Goal: Obtain resource: Obtain resource

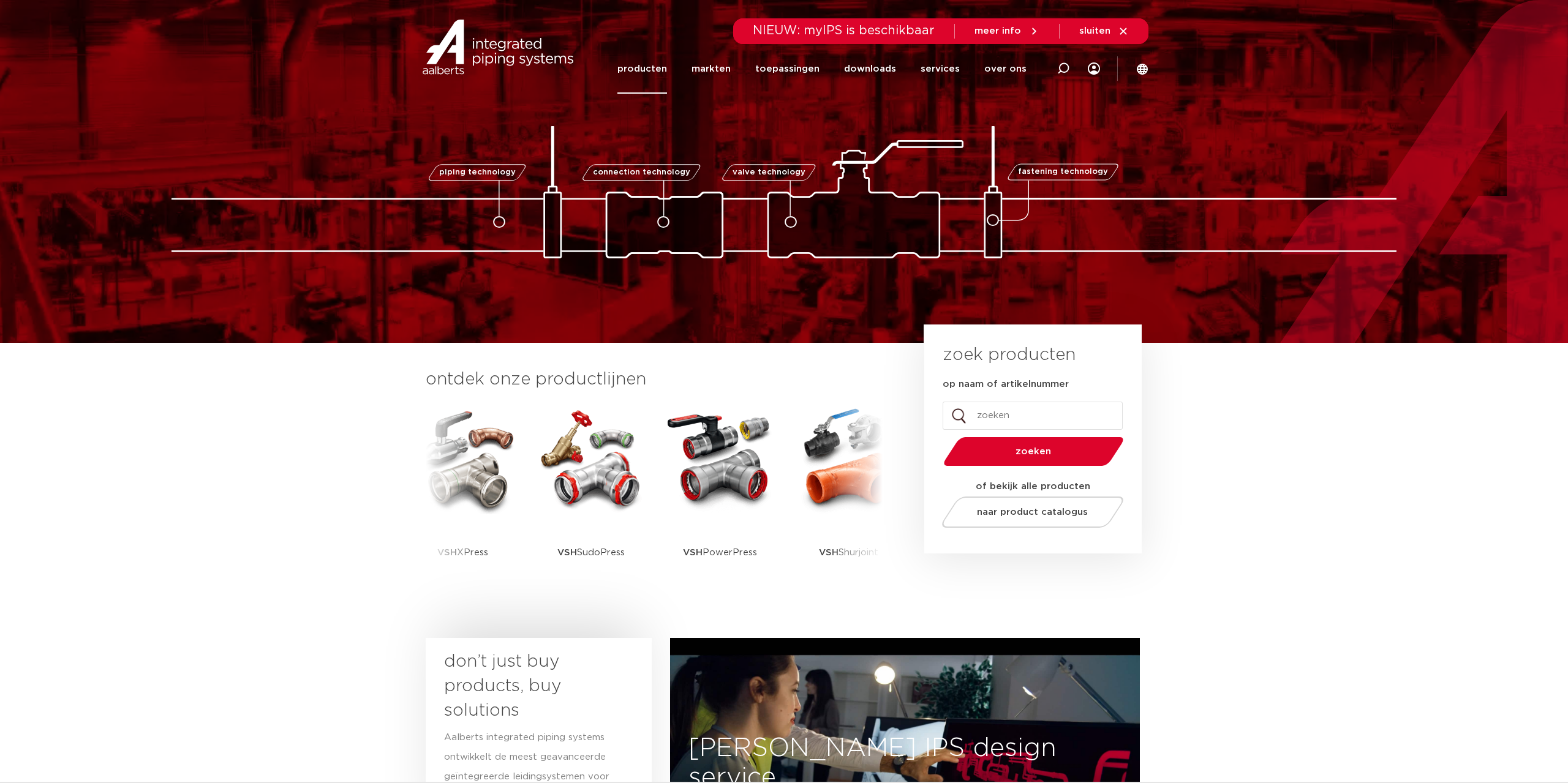
click at [659, 67] on link "producten" at bounding box center [642, 69] width 49 height 49
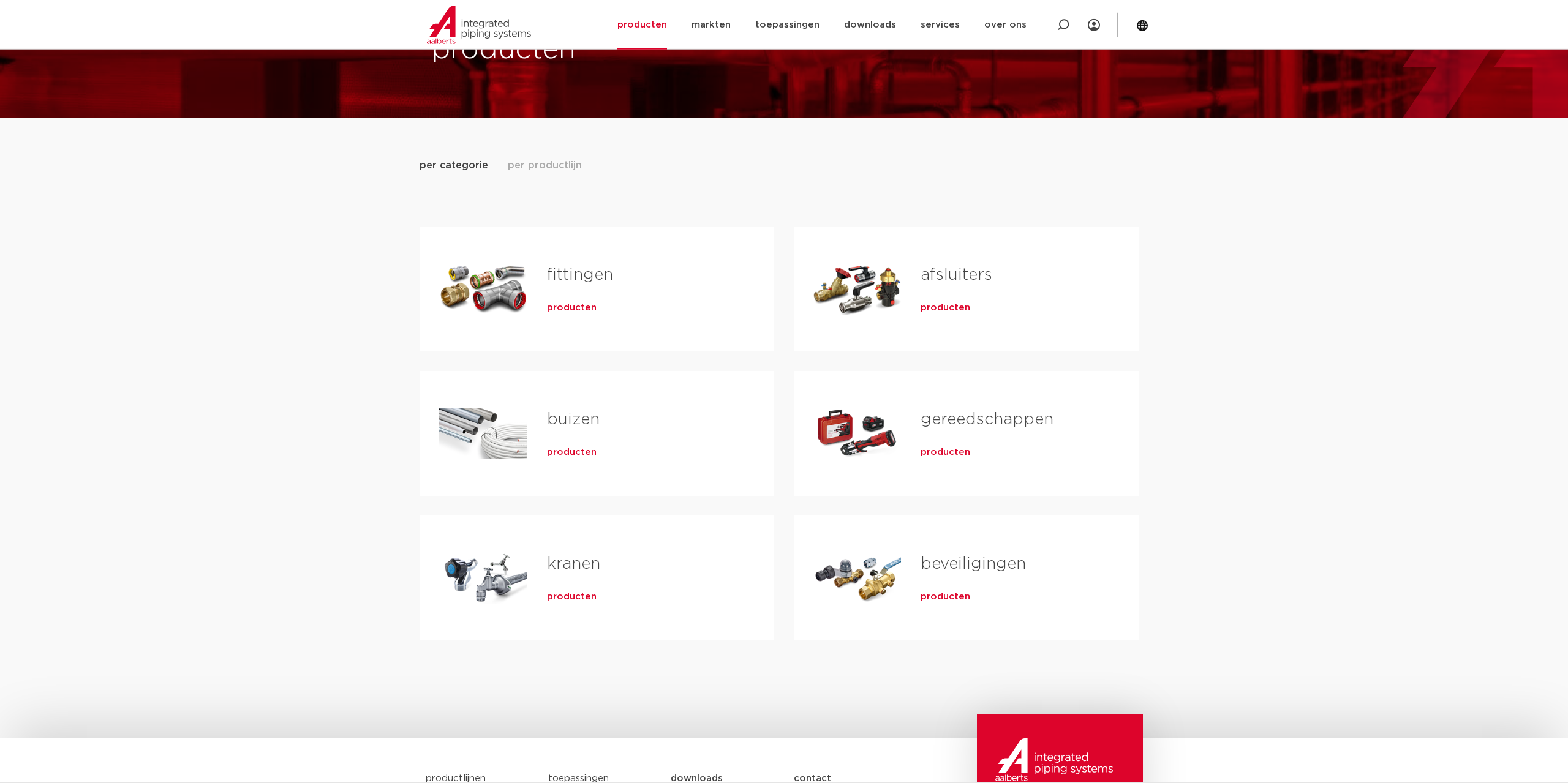
scroll to position [125, 0]
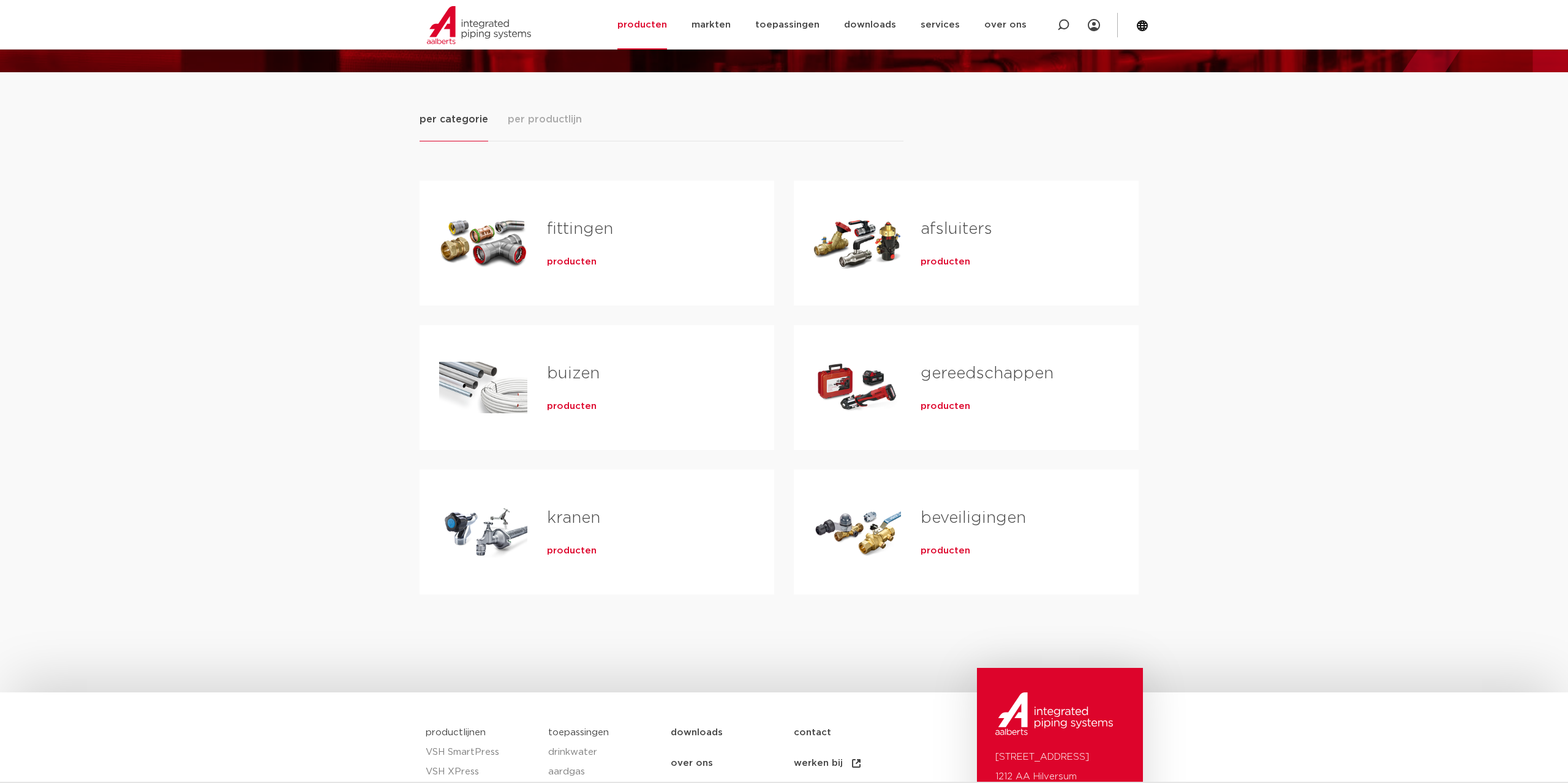
click at [562, 237] on link "fittingen" at bounding box center [580, 229] width 66 height 16
drag, startPoint x: 558, startPoint y: 260, endPoint x: 503, endPoint y: 278, distance: 57.9
click at [558, 260] on span "producten" at bounding box center [572, 262] width 49 height 12
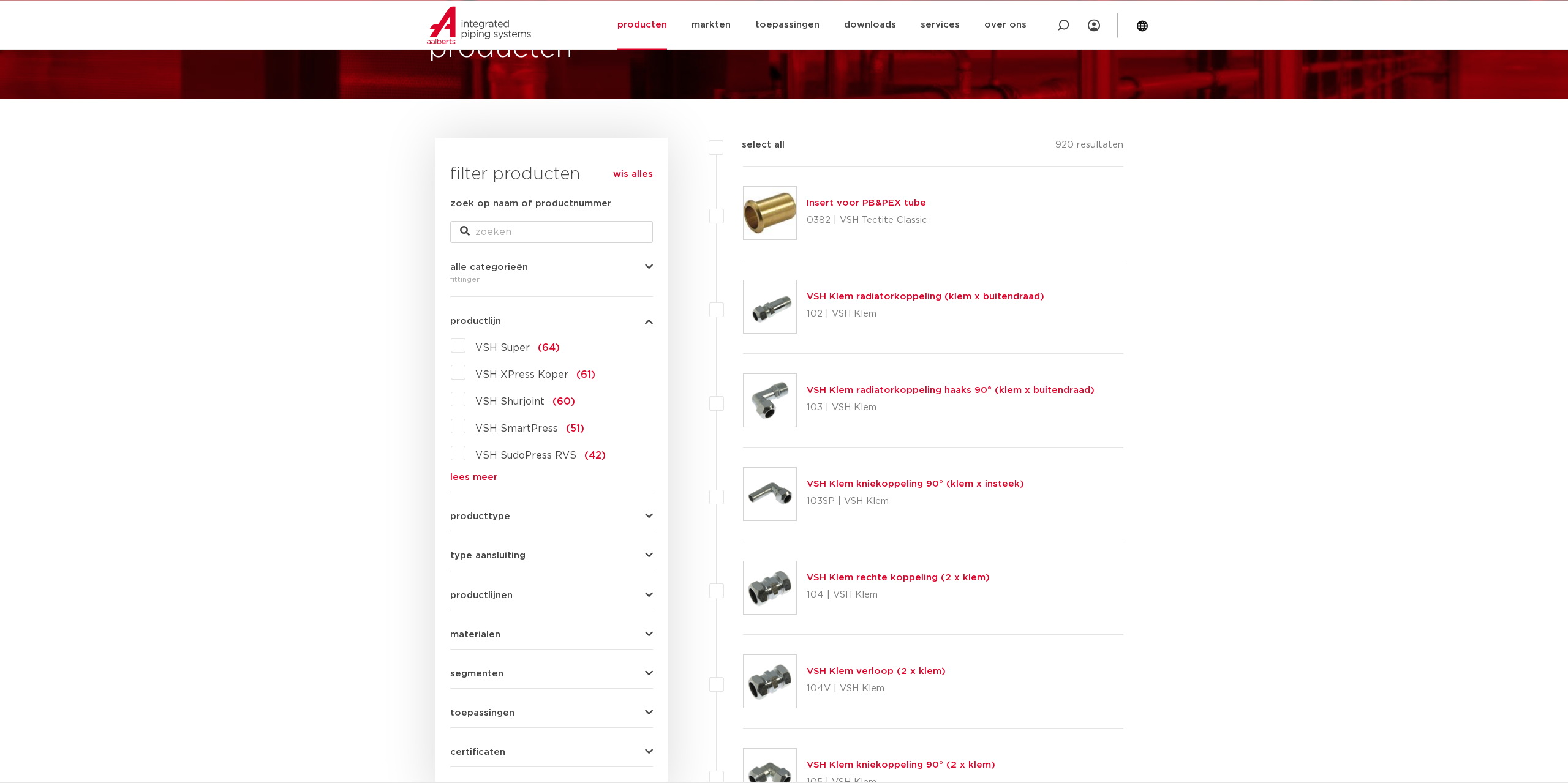
scroll to position [125, 0]
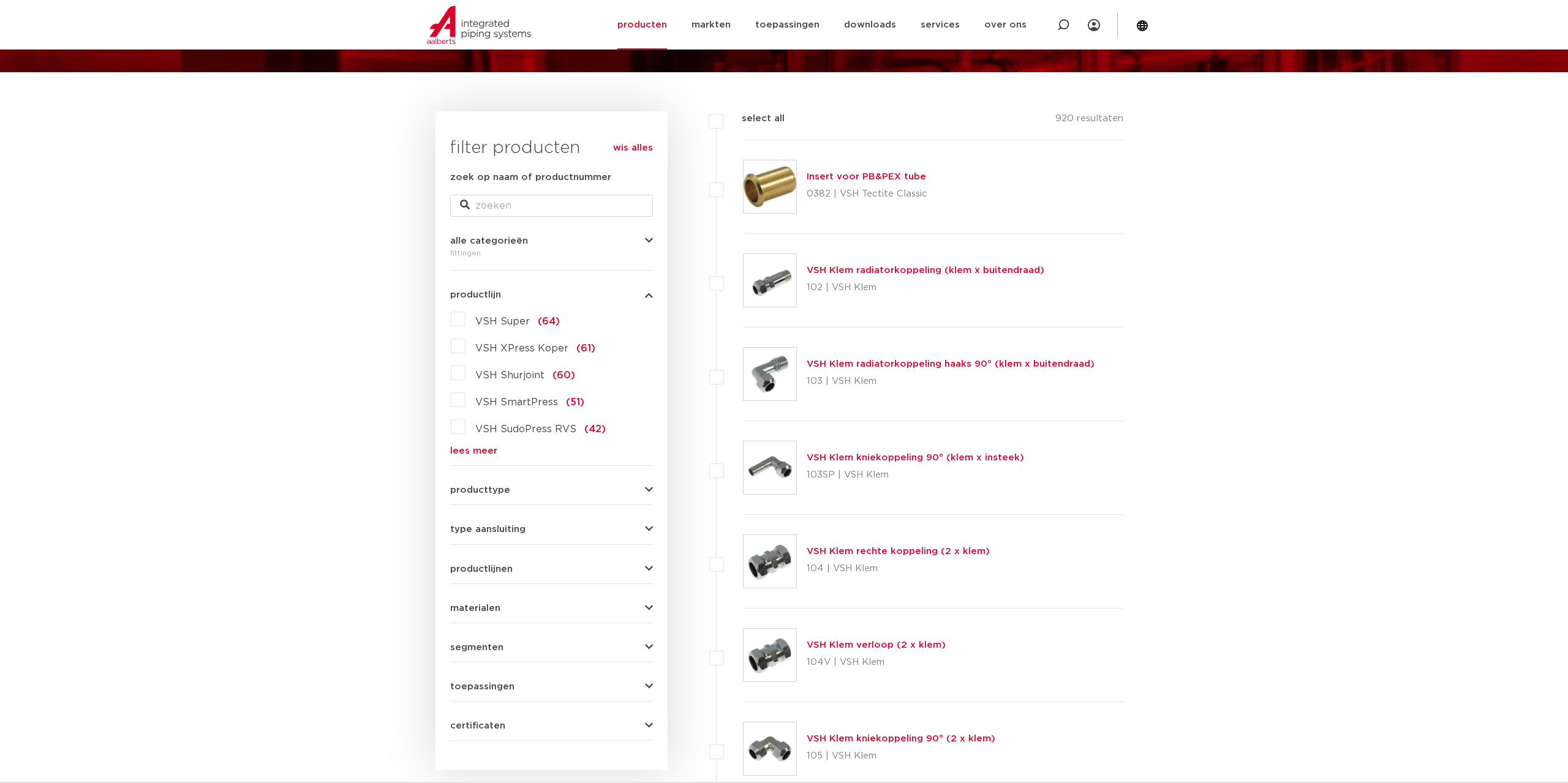
click at [496, 323] on span "VSH Super" at bounding box center [502, 321] width 54 height 10
click at [0, 0] on input "VSH Super (64)" at bounding box center [0, 0] width 0 height 0
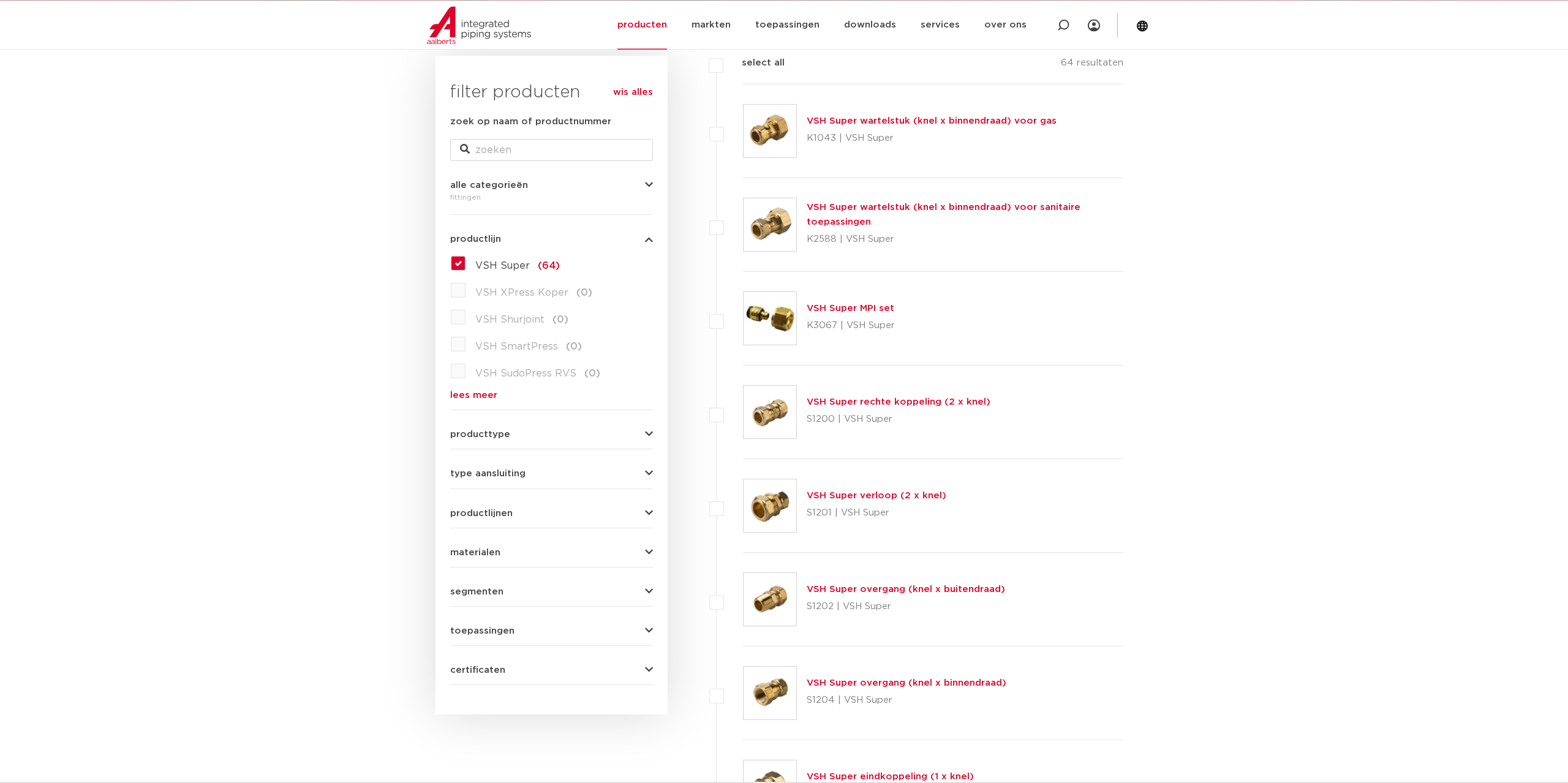
scroll to position [243, 0]
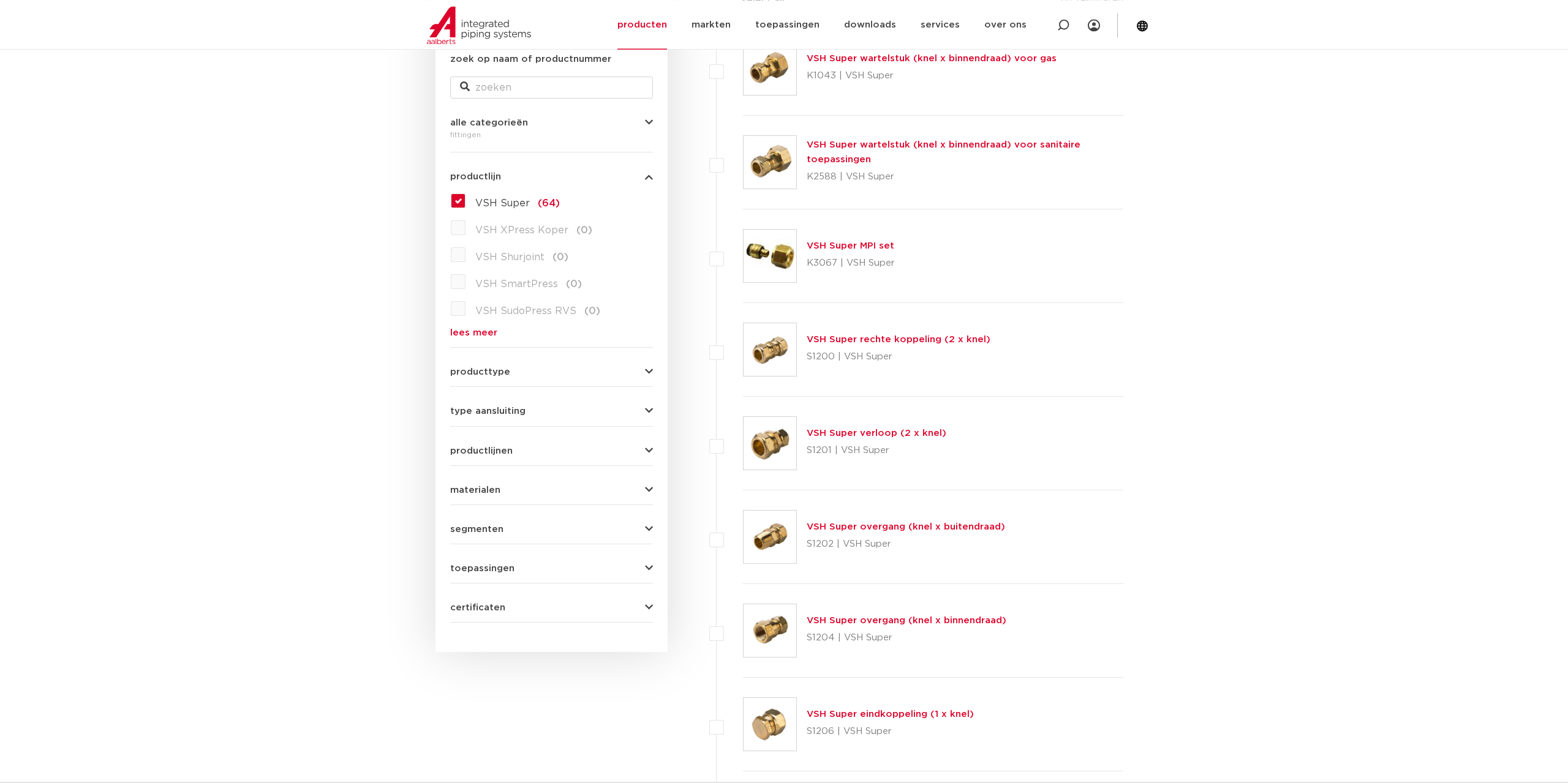
drag, startPoint x: 477, startPoint y: 449, endPoint x: 358, endPoint y: 467, distance: 120.4
click at [477, 449] on span "productlijnen" at bounding box center [481, 450] width 62 height 9
click at [499, 612] on span "VSH Super" at bounding box center [502, 612] width 54 height 10
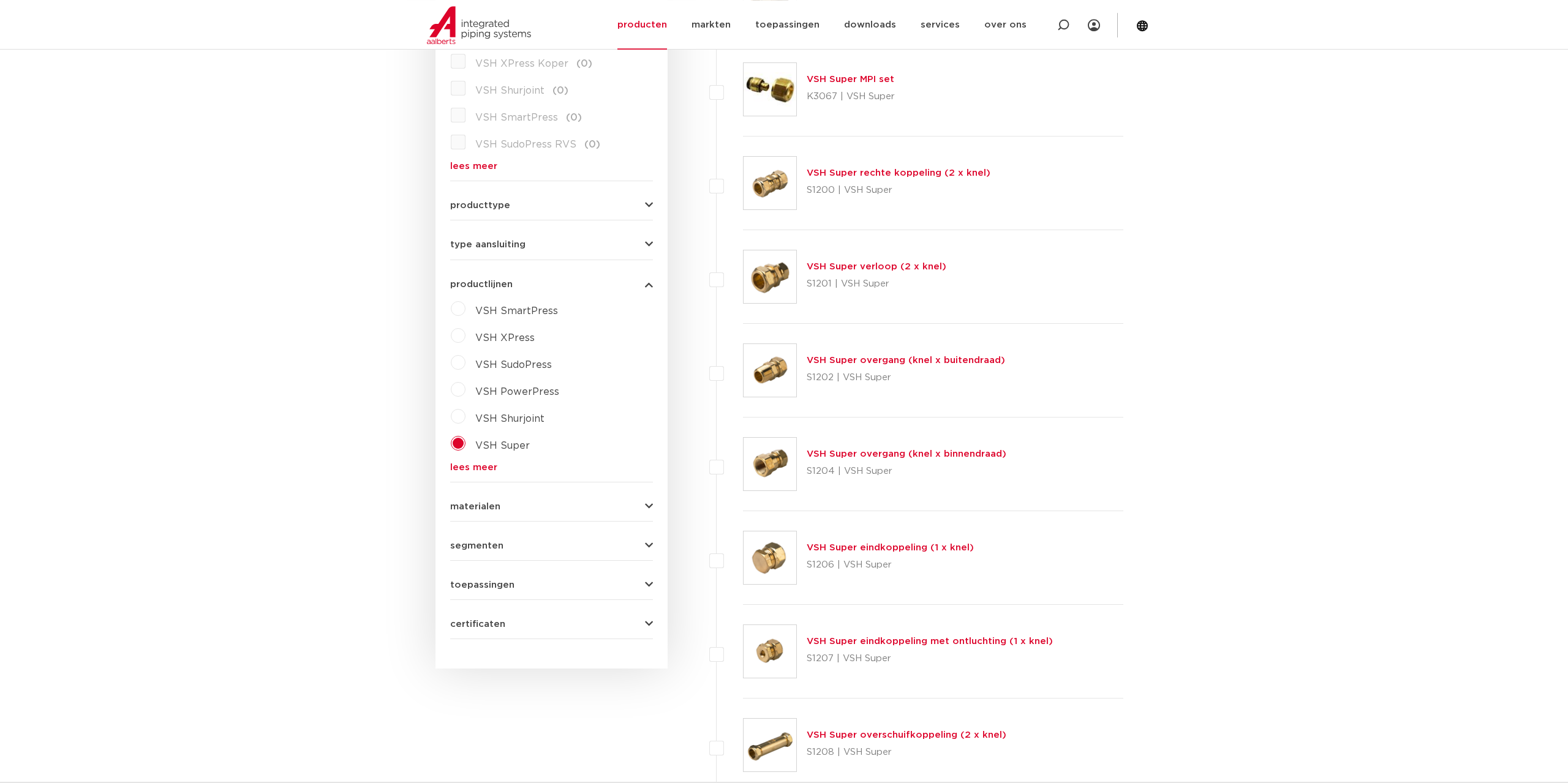
scroll to position [499, 0]
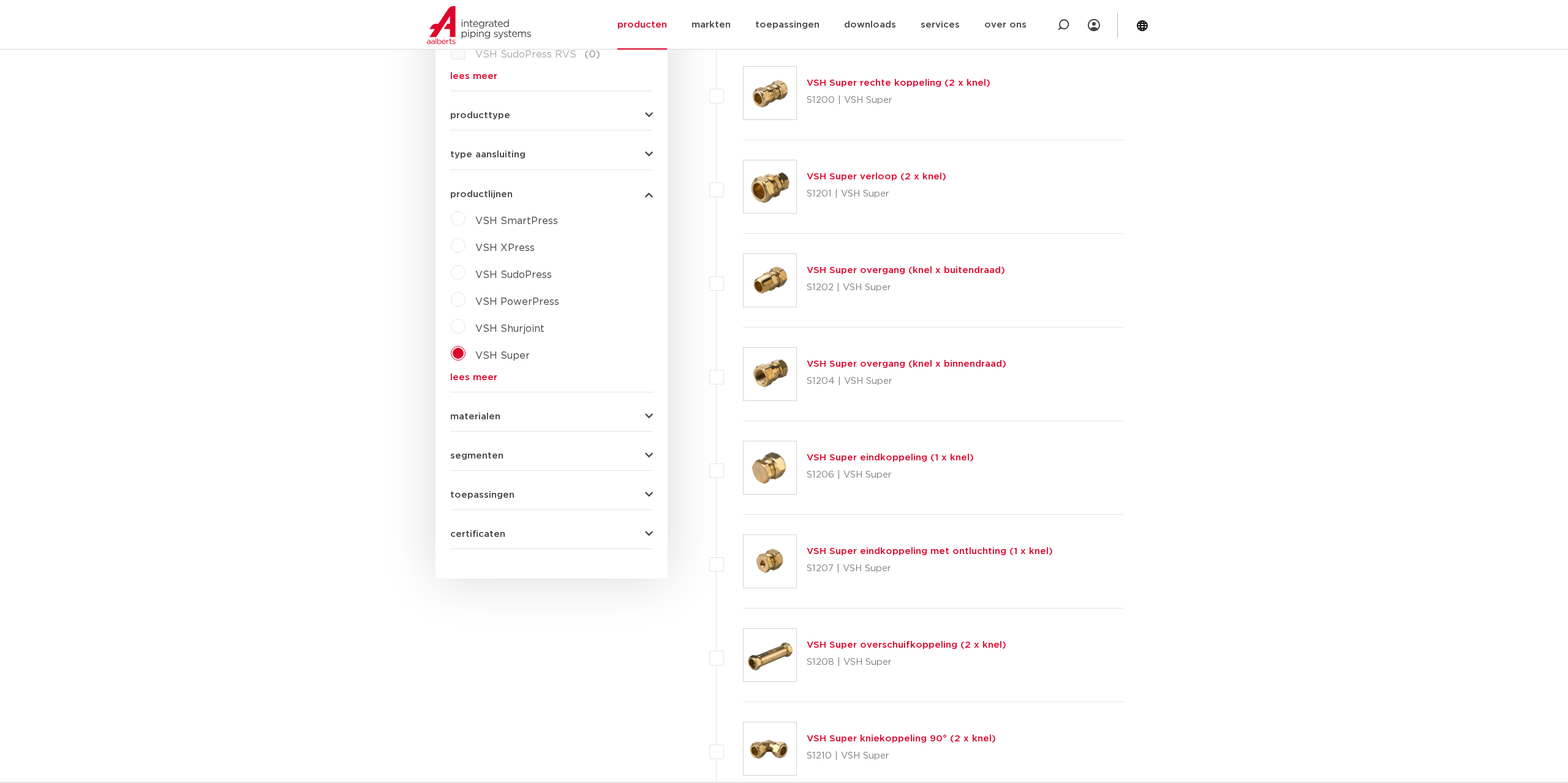
click at [475, 530] on span "certificaten" at bounding box center [477, 534] width 55 height 9
click at [465, 558] on label "KIWA (38)" at bounding box center [499, 558] width 68 height 20
click at [0, 0] on input "KIWA (38)" at bounding box center [0, 0] width 0 height 0
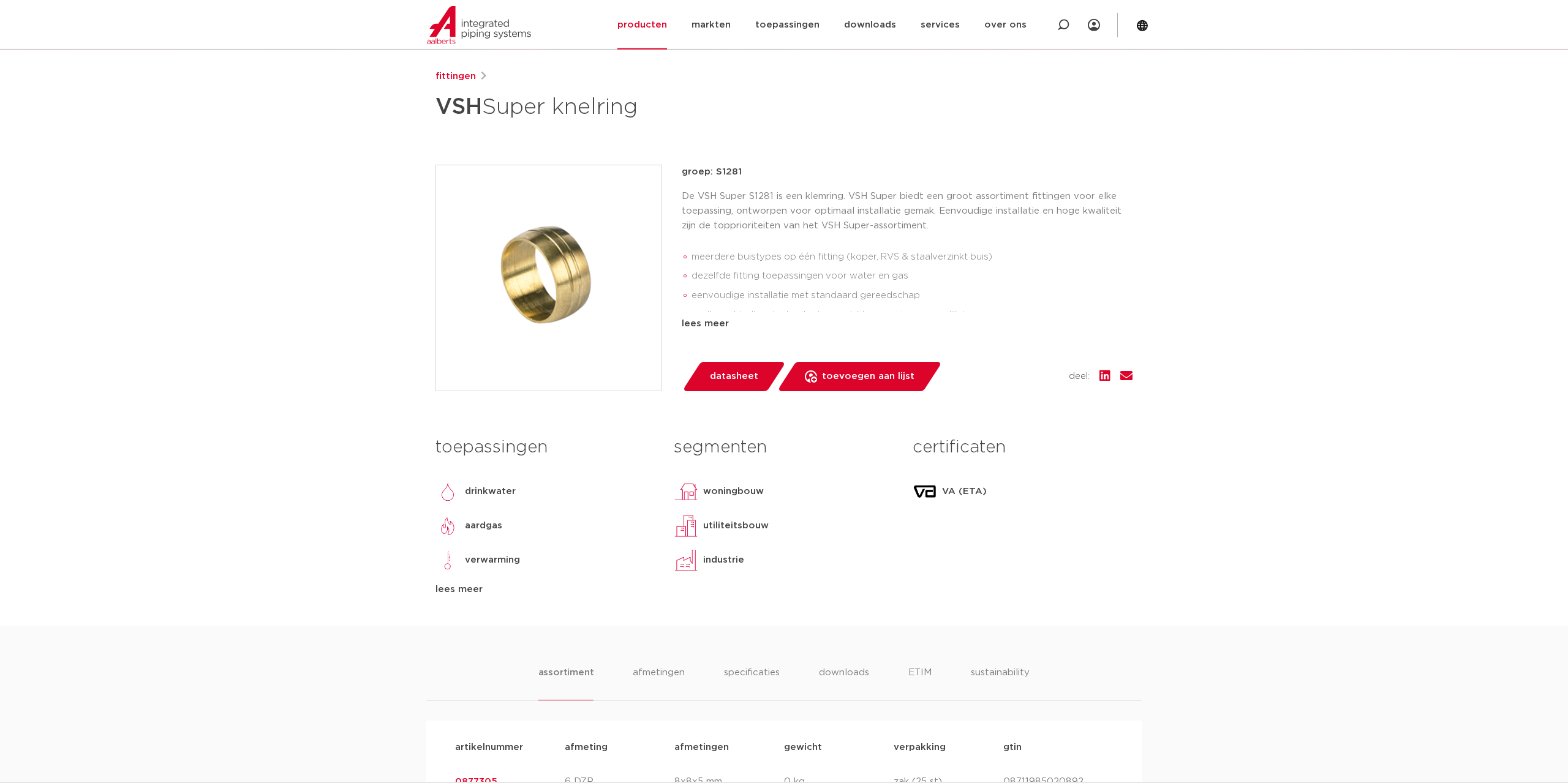
scroll to position [125, 0]
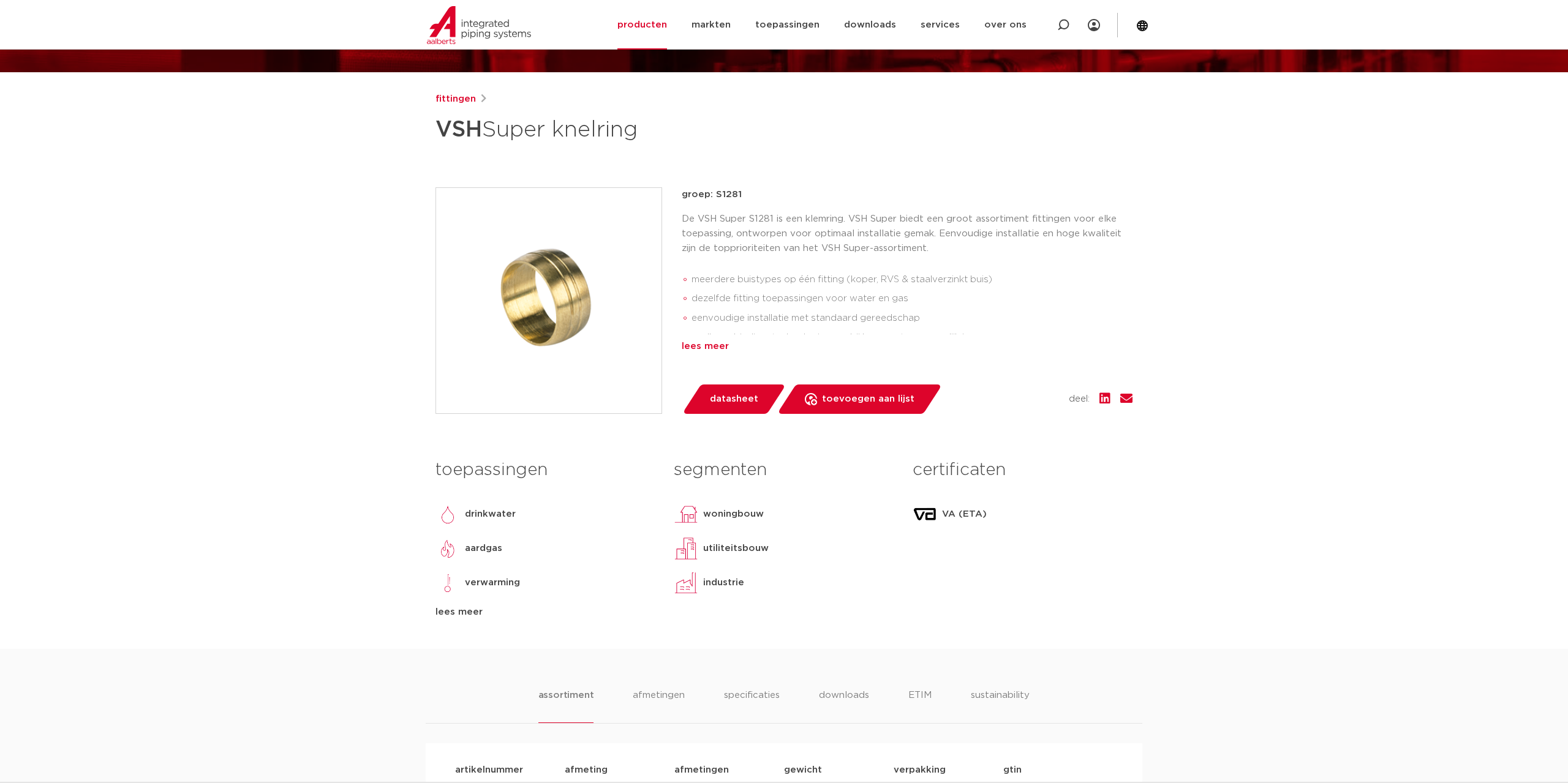
click at [695, 349] on div "lees meer" at bounding box center [907, 347] width 451 height 15
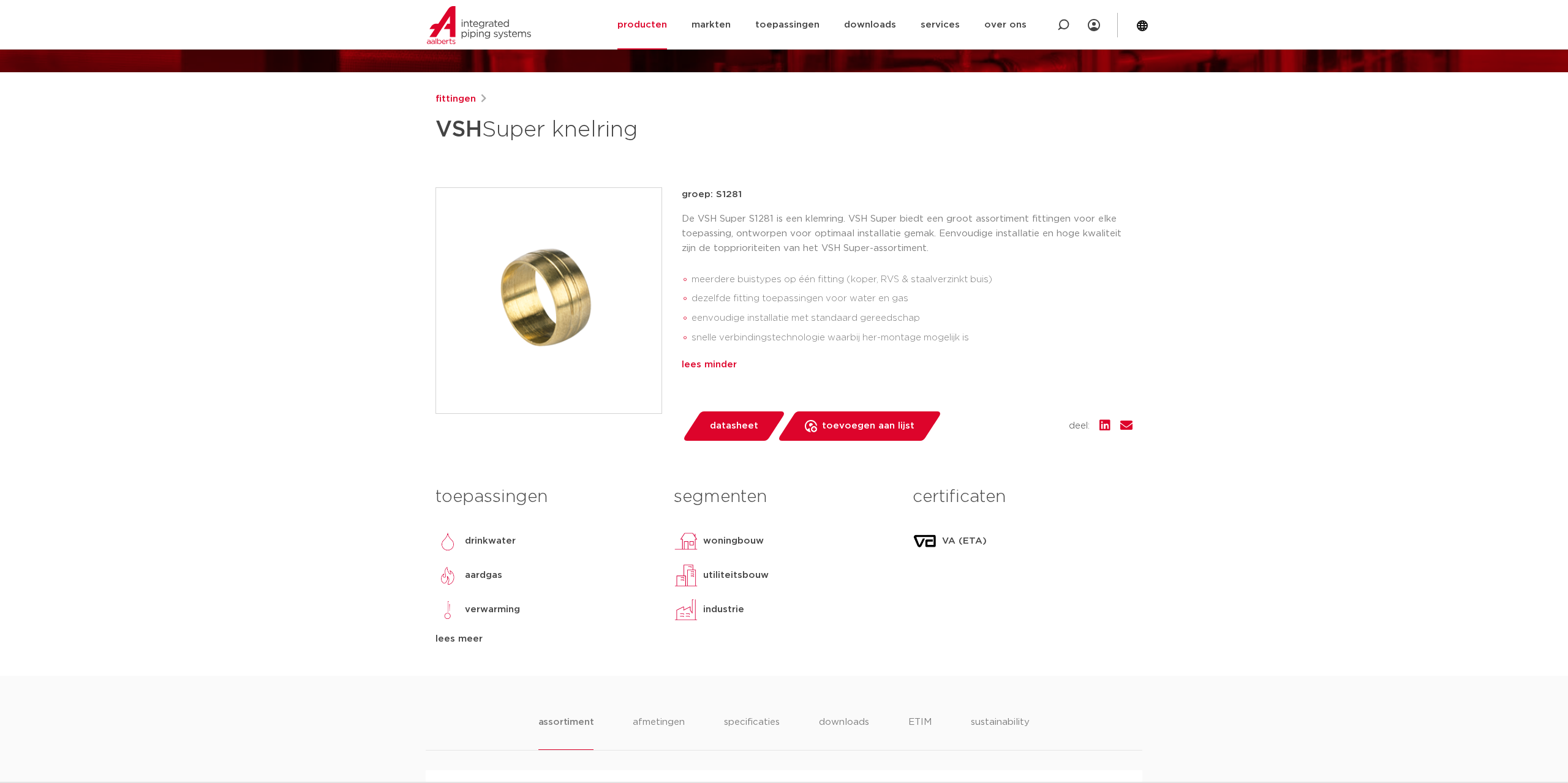
click at [717, 366] on div "lees minder" at bounding box center [907, 365] width 451 height 15
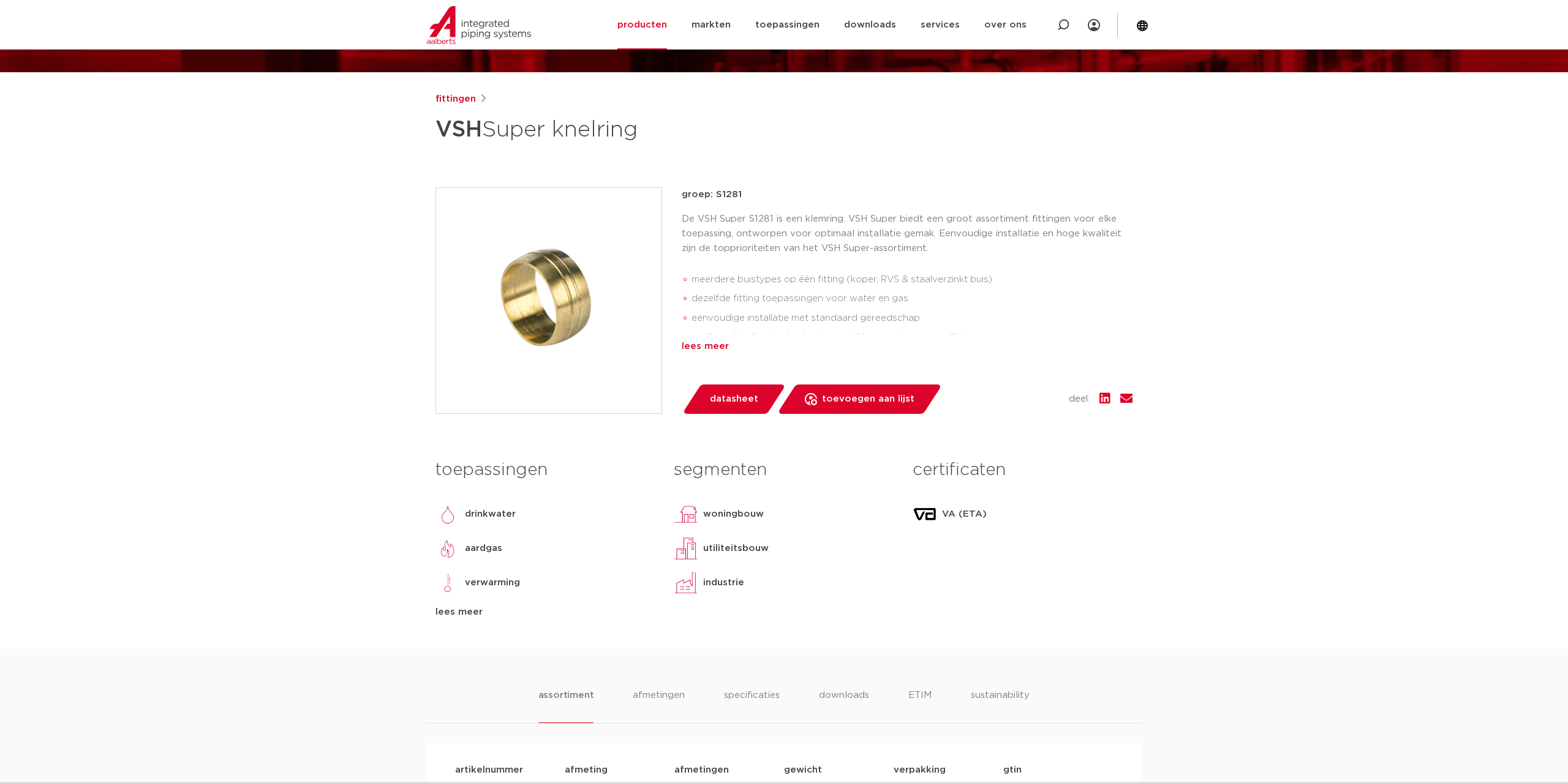
click at [713, 348] on div "lees meer" at bounding box center [907, 347] width 451 height 15
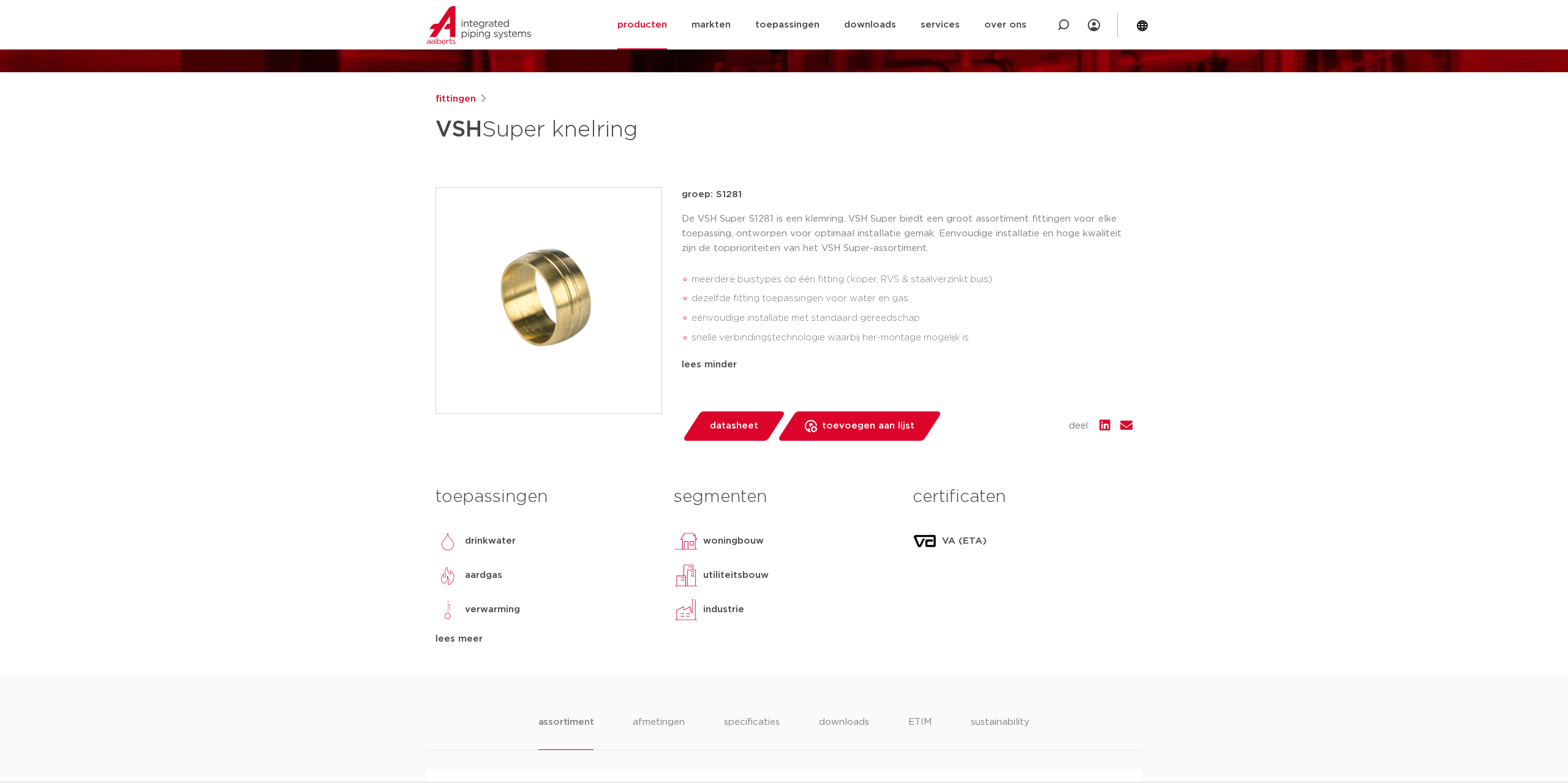
click at [470, 640] on div "lees meer" at bounding box center [545, 640] width 220 height 15
click at [727, 431] on span "datasheet" at bounding box center [733, 426] width 48 height 20
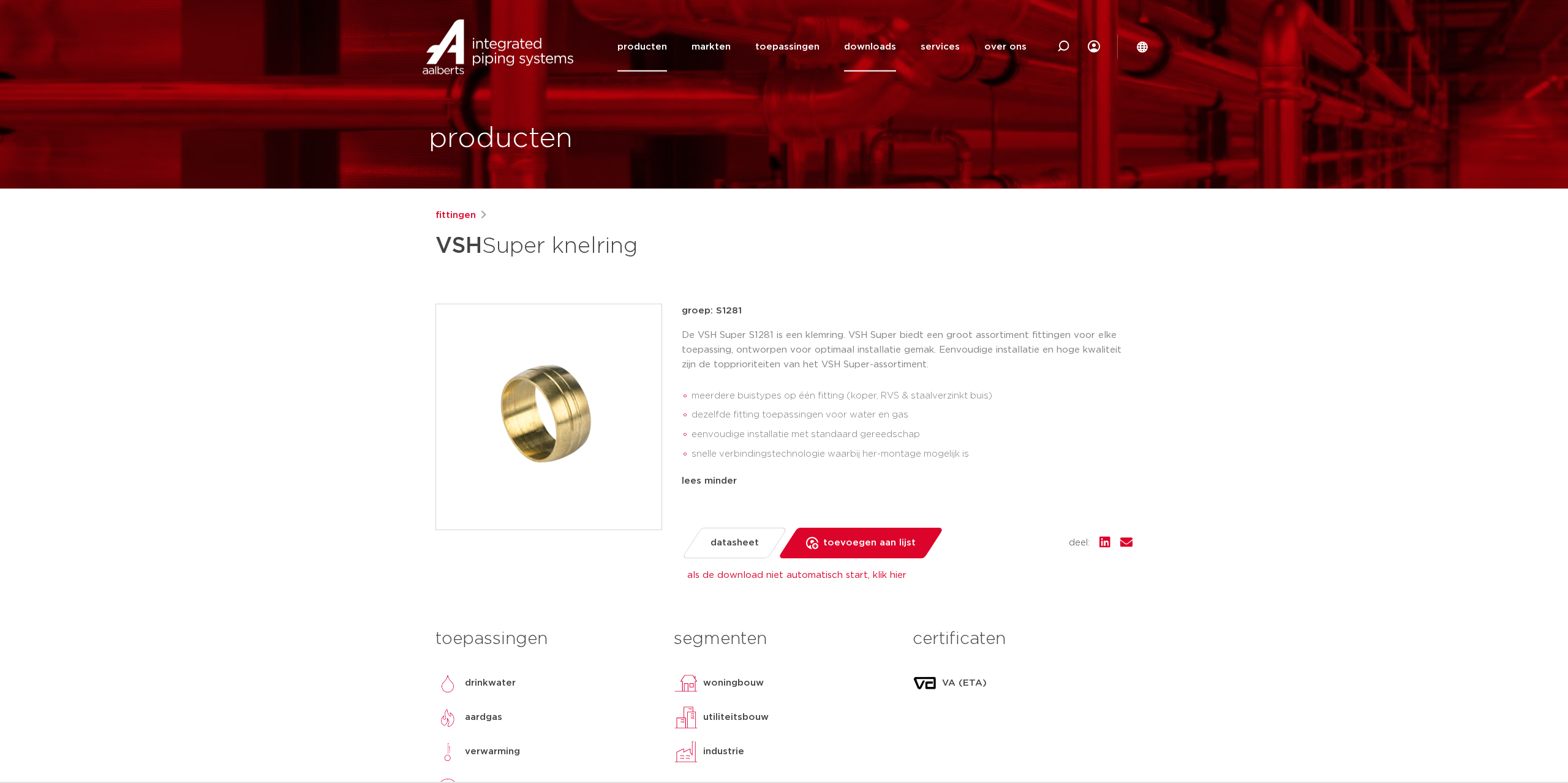
scroll to position [11, 0]
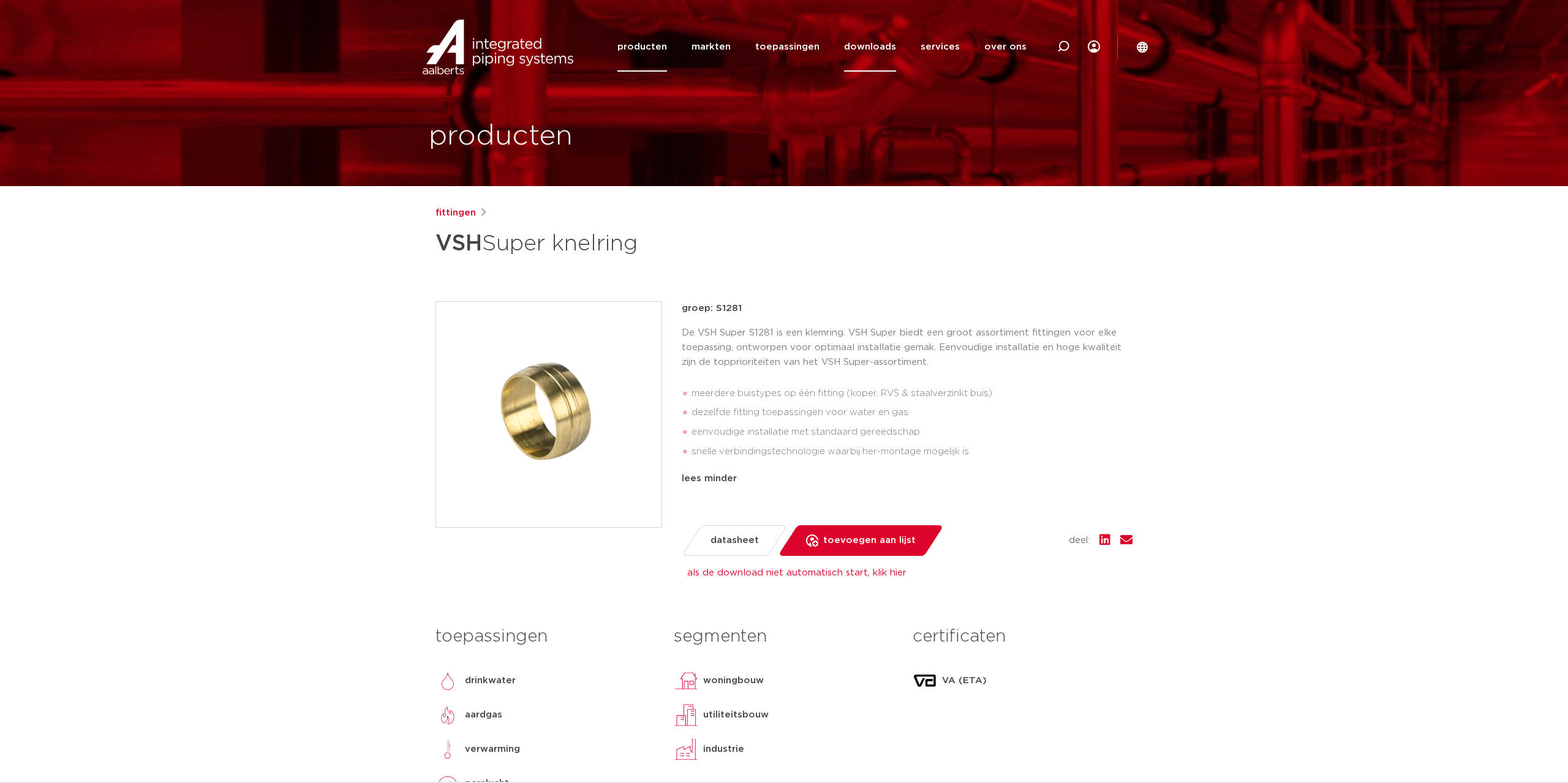
click at [877, 45] on link "downloads" at bounding box center [869, 47] width 52 height 49
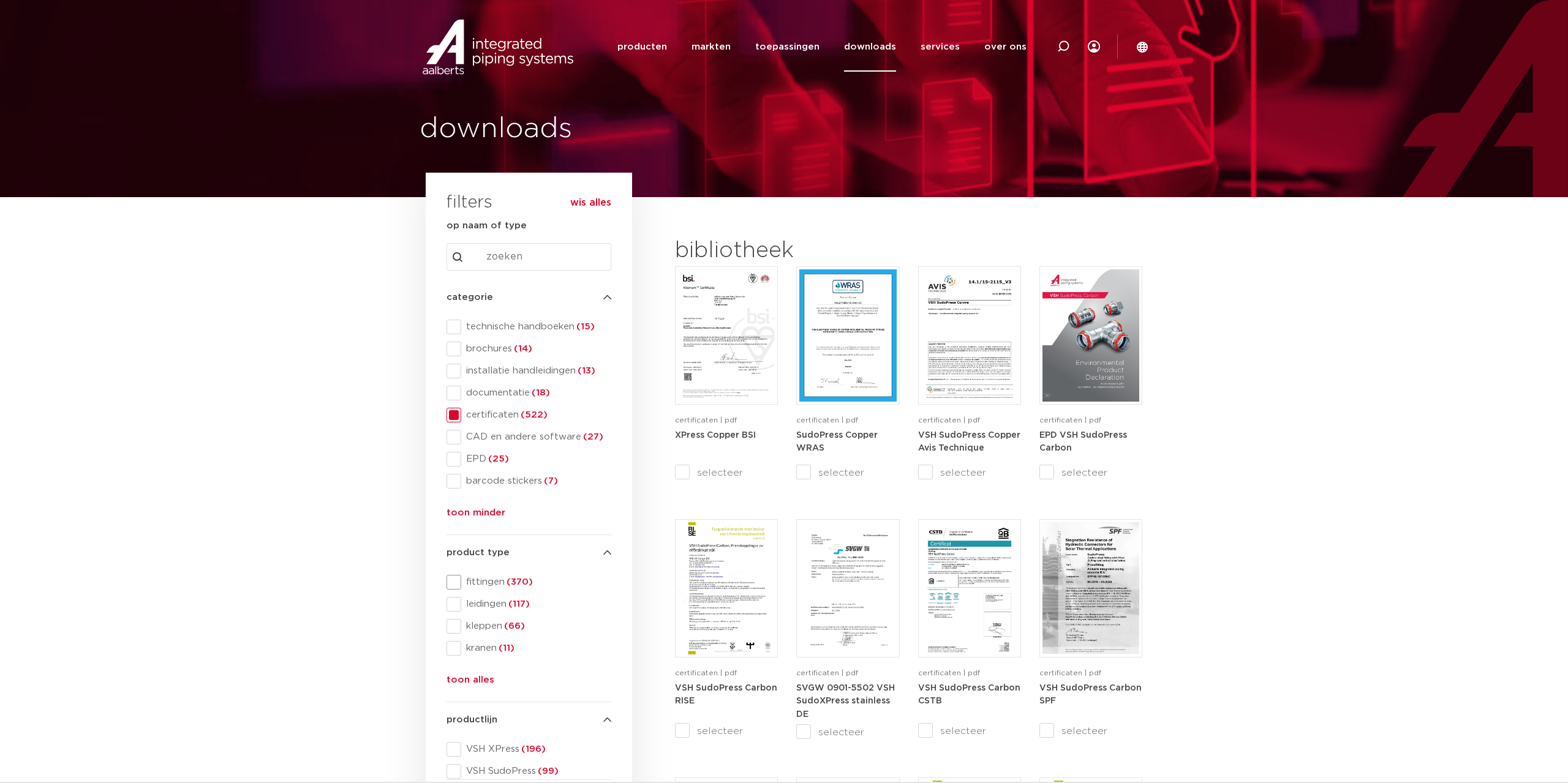
click at [456, 576] on span at bounding box center [454, 582] width 15 height 15
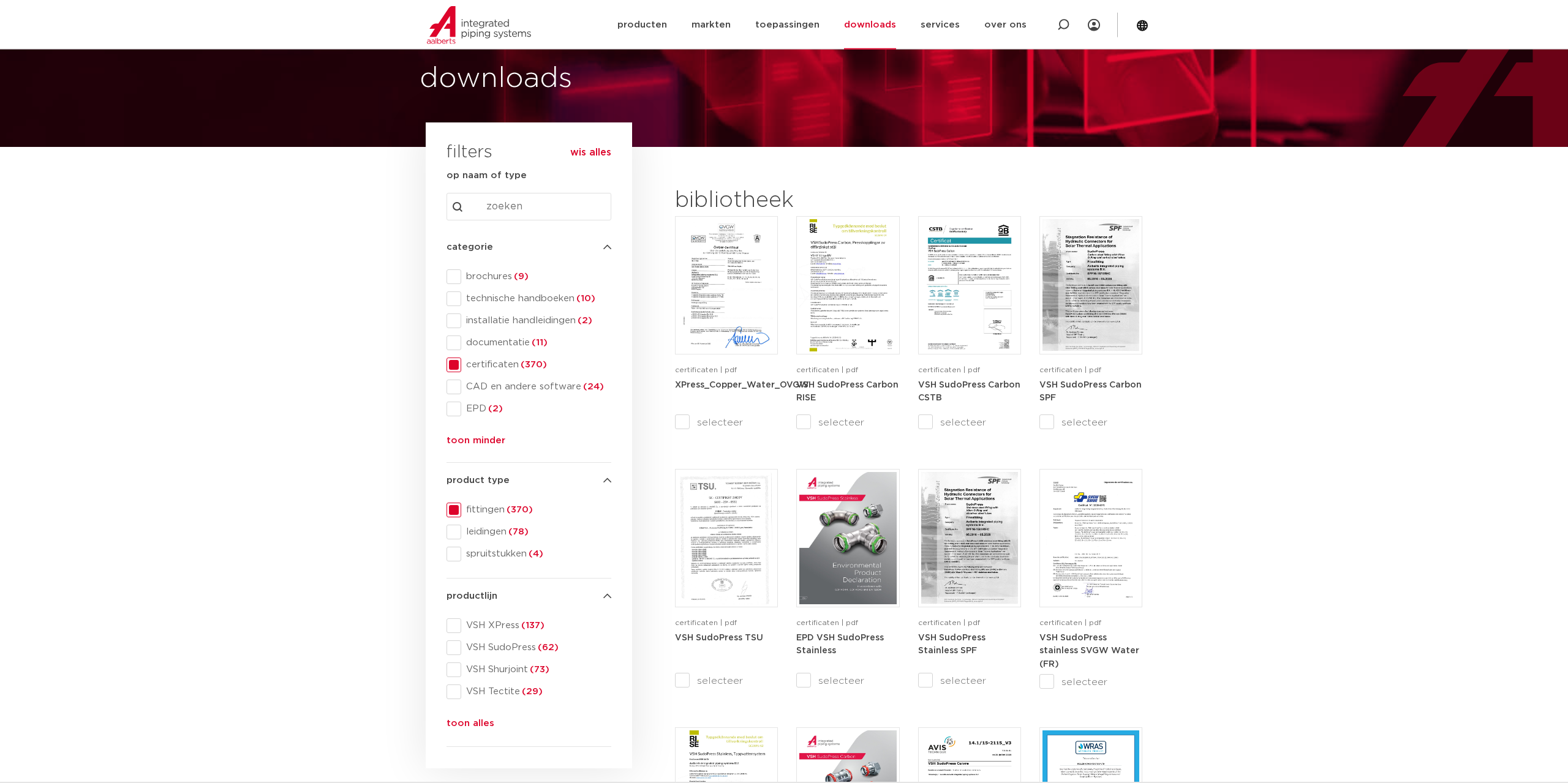
scroll to position [125, 0]
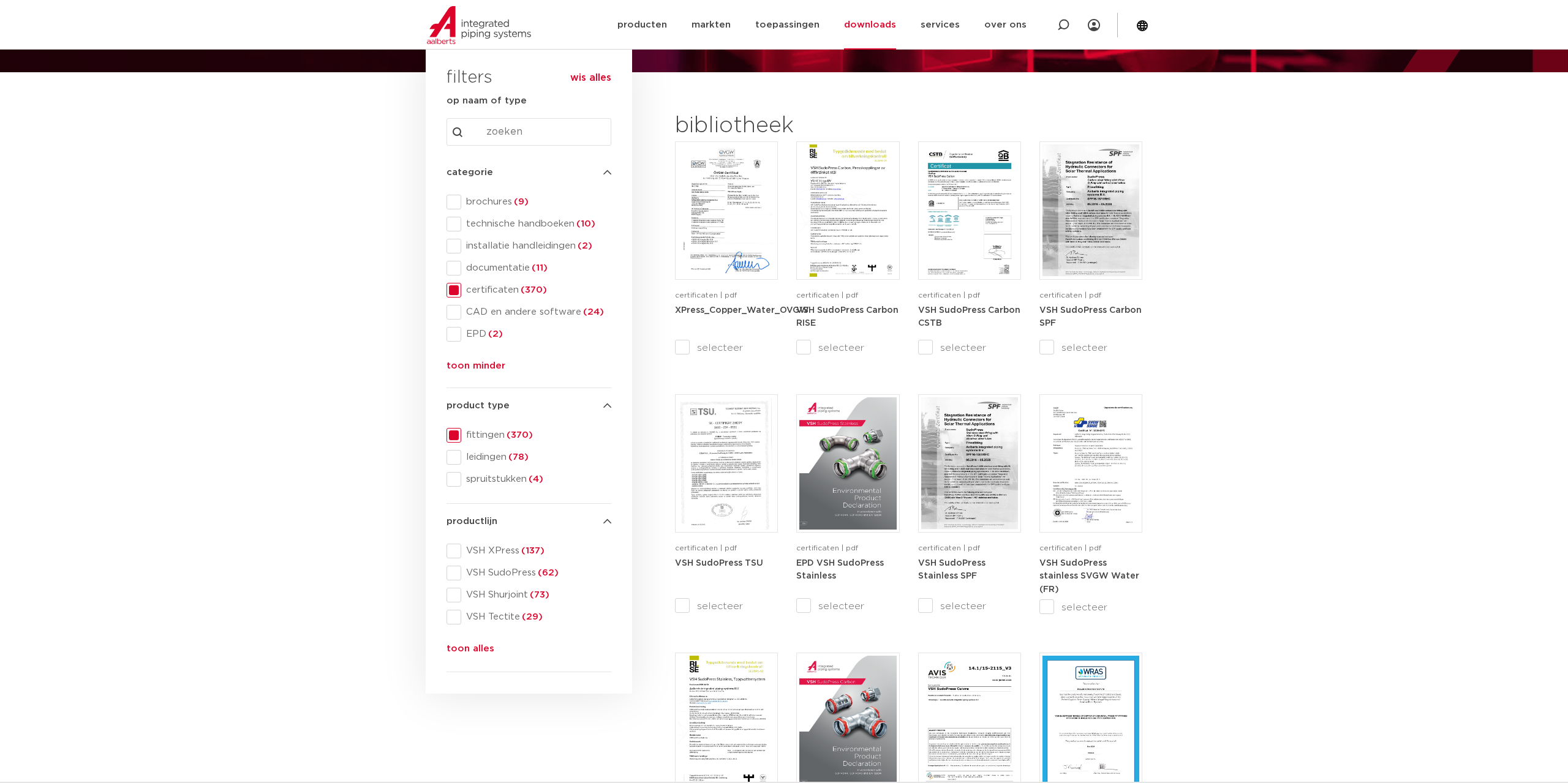
click at [463, 647] on button "toon alles" at bounding box center [470, 652] width 48 height 20
click at [482, 641] on span "VSH Super (27)" at bounding box center [536, 639] width 150 height 12
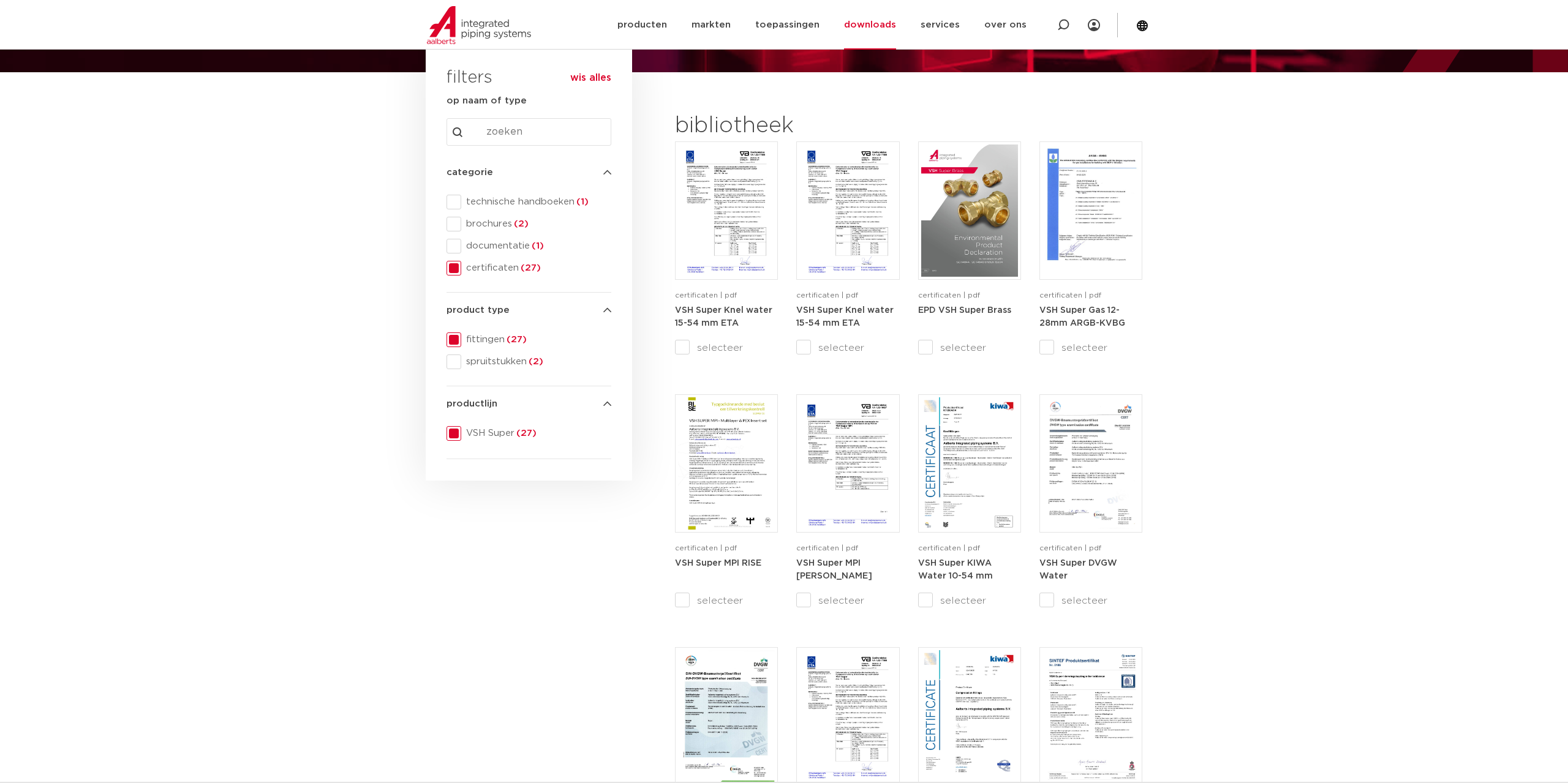
click at [515, 127] on input "Search content" at bounding box center [528, 132] width 165 height 28
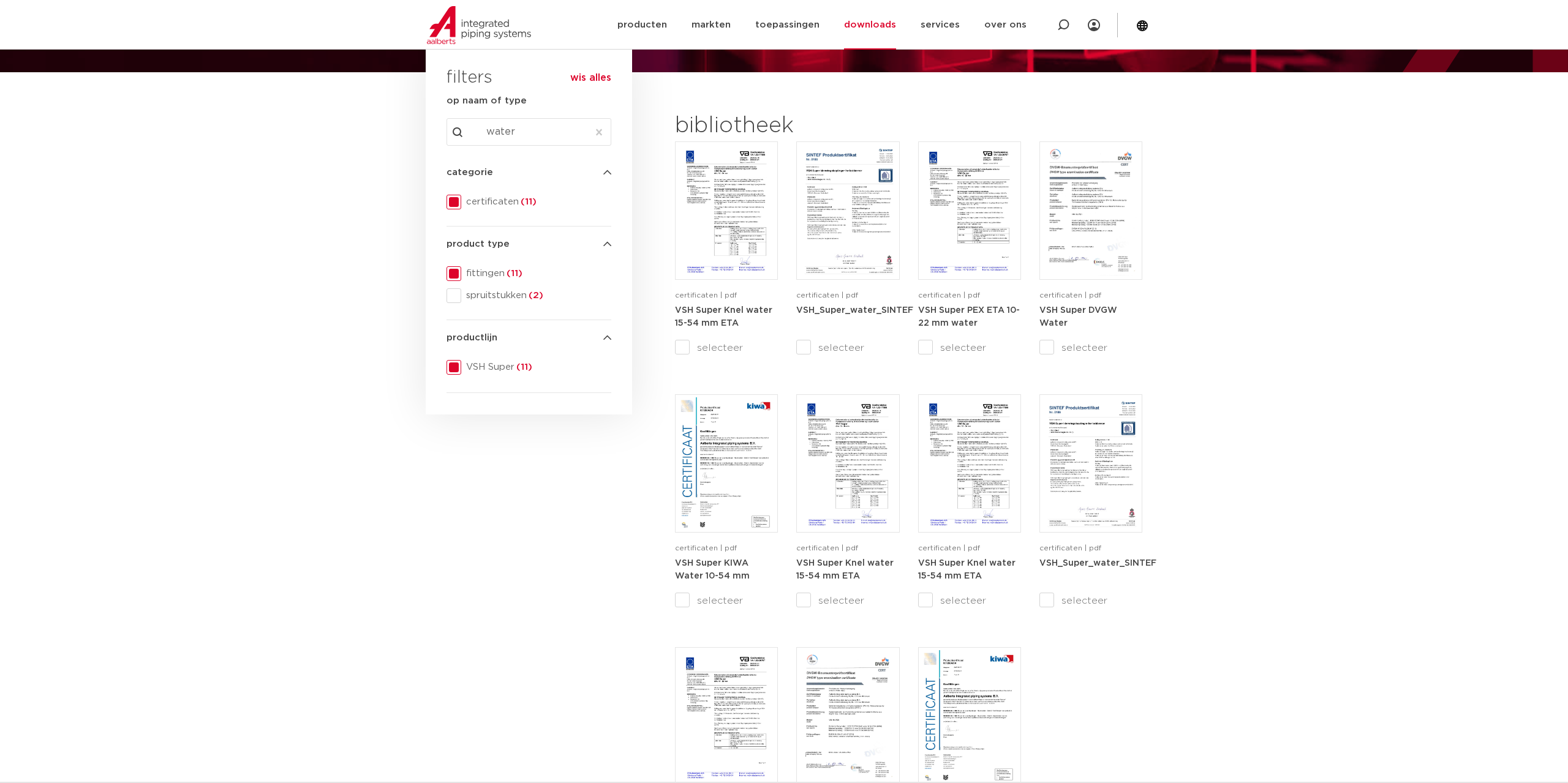
type input "water"
click at [1270, 366] on section "search downloads by name or type search Search content water Clear filters filt…" at bounding box center [784, 489] width 1568 height 835
click at [714, 217] on img at bounding box center [727, 210] width 97 height 132
click at [992, 312] on strong "VSH Super PEX ETA 10-22 mm water" at bounding box center [969, 316] width 102 height 22
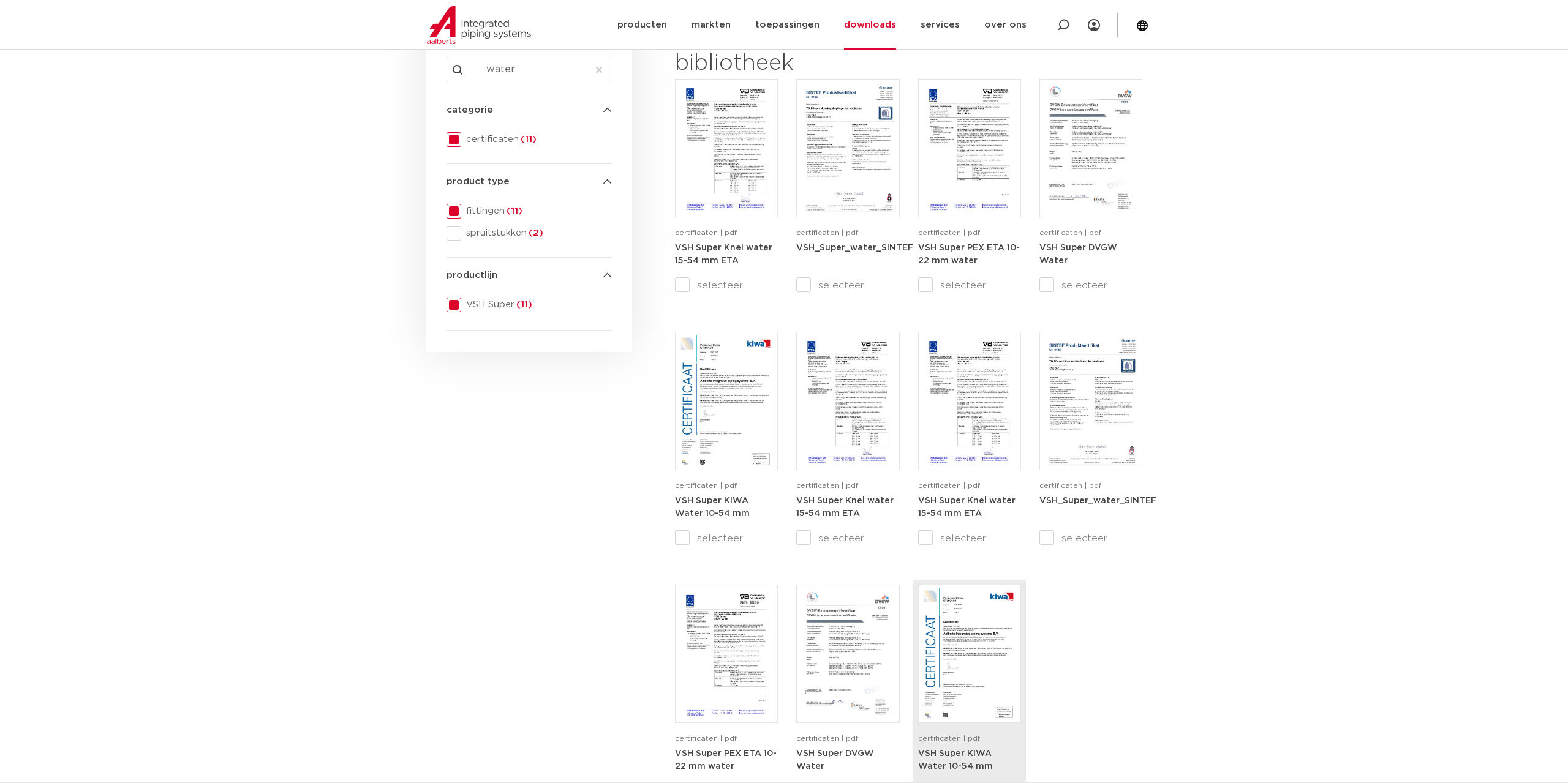
click at [963, 649] on img at bounding box center [969, 653] width 97 height 132
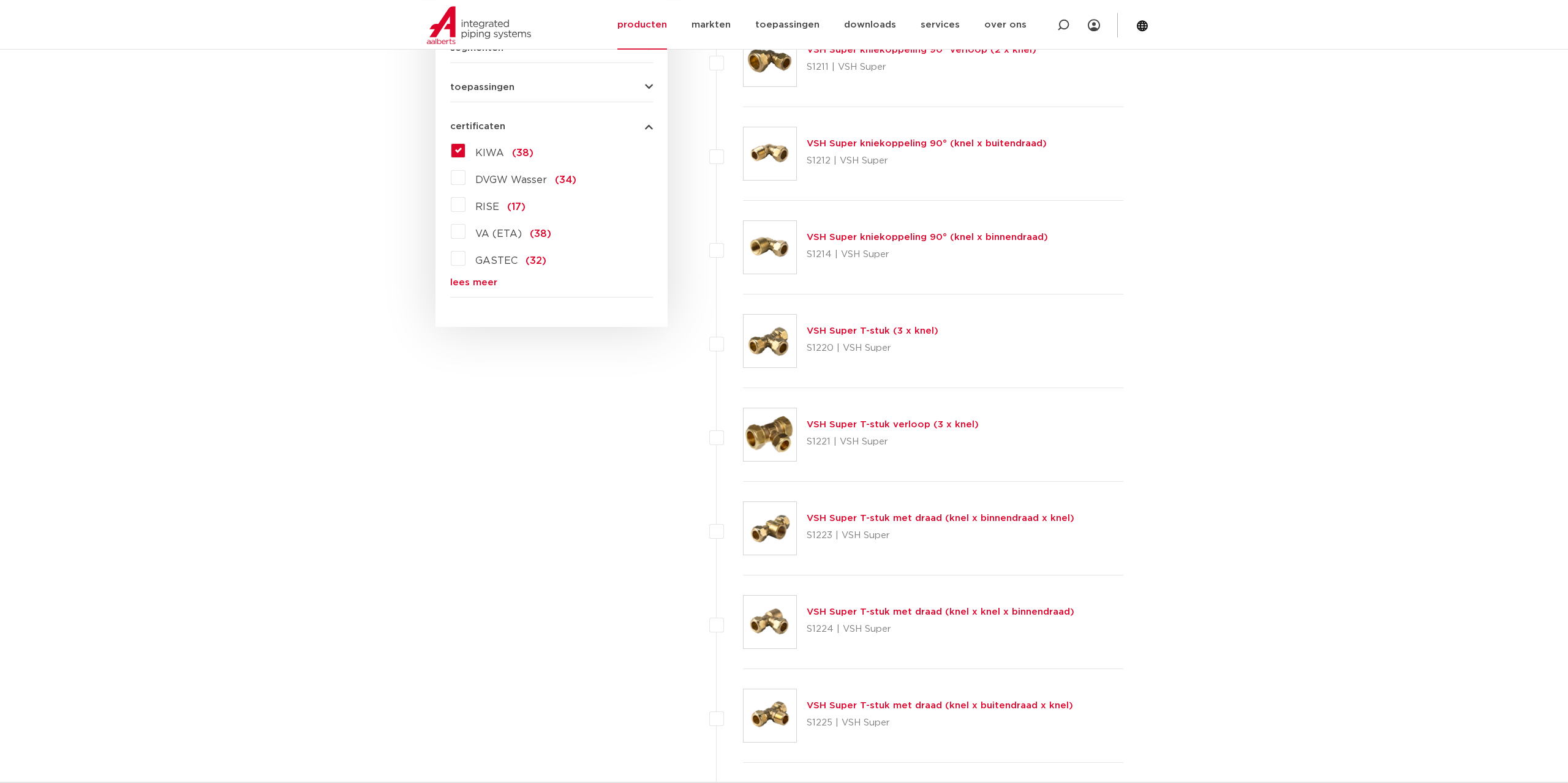
scroll to position [874, 0]
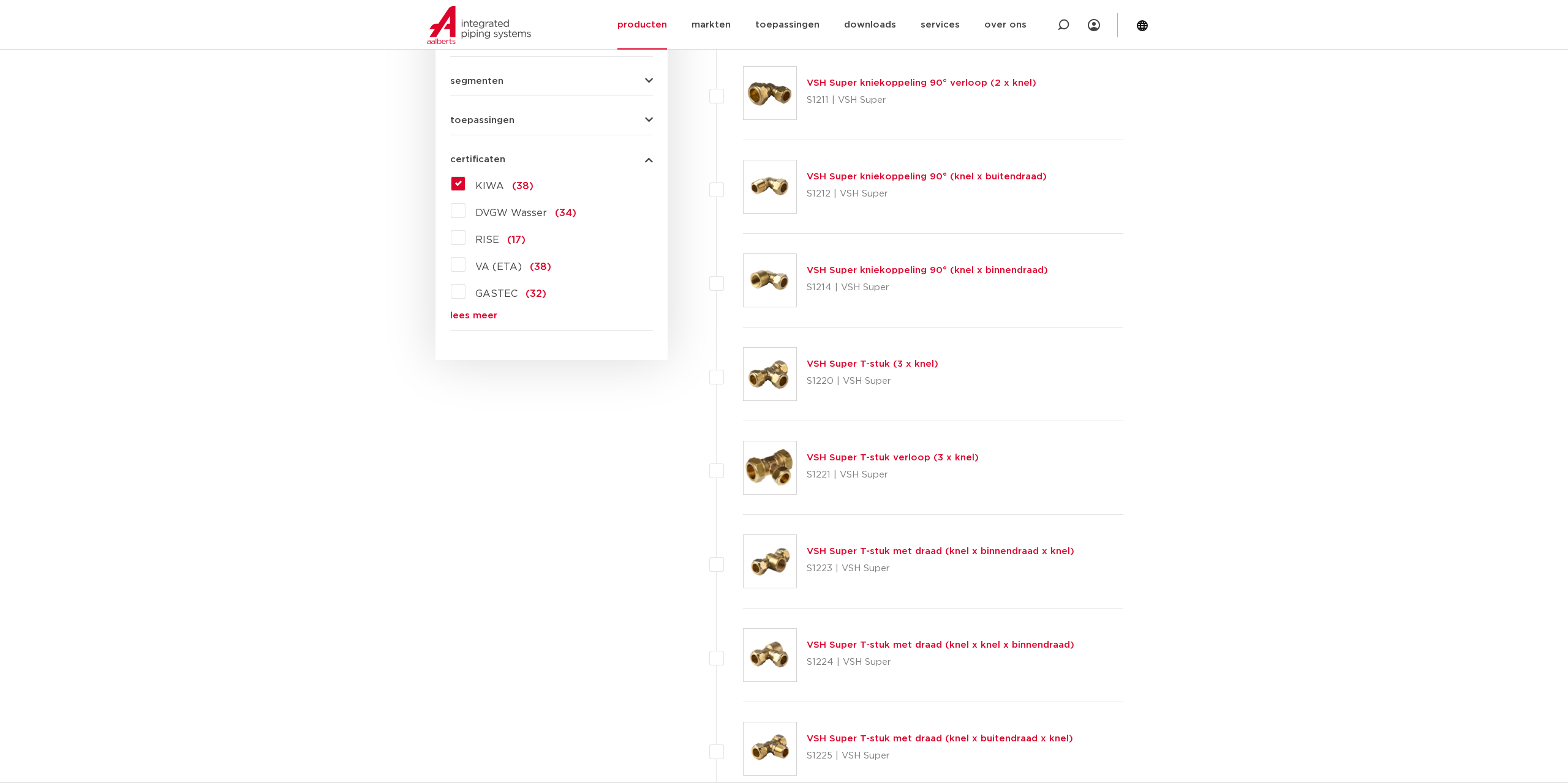
click at [846, 366] on link "VSH Super T-stuk (3 x knel)" at bounding box center [872, 363] width 132 height 9
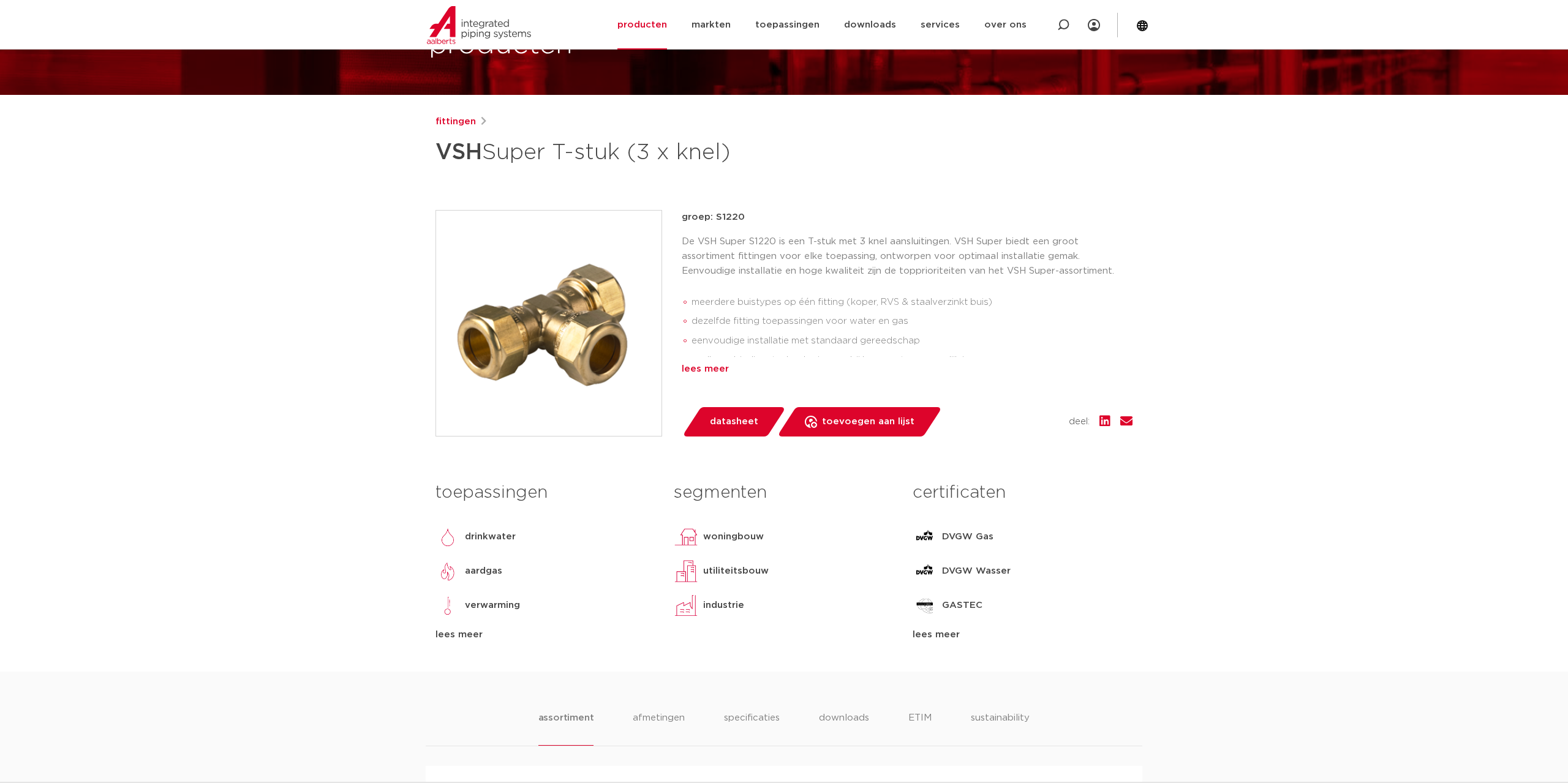
scroll to position [125, 0]
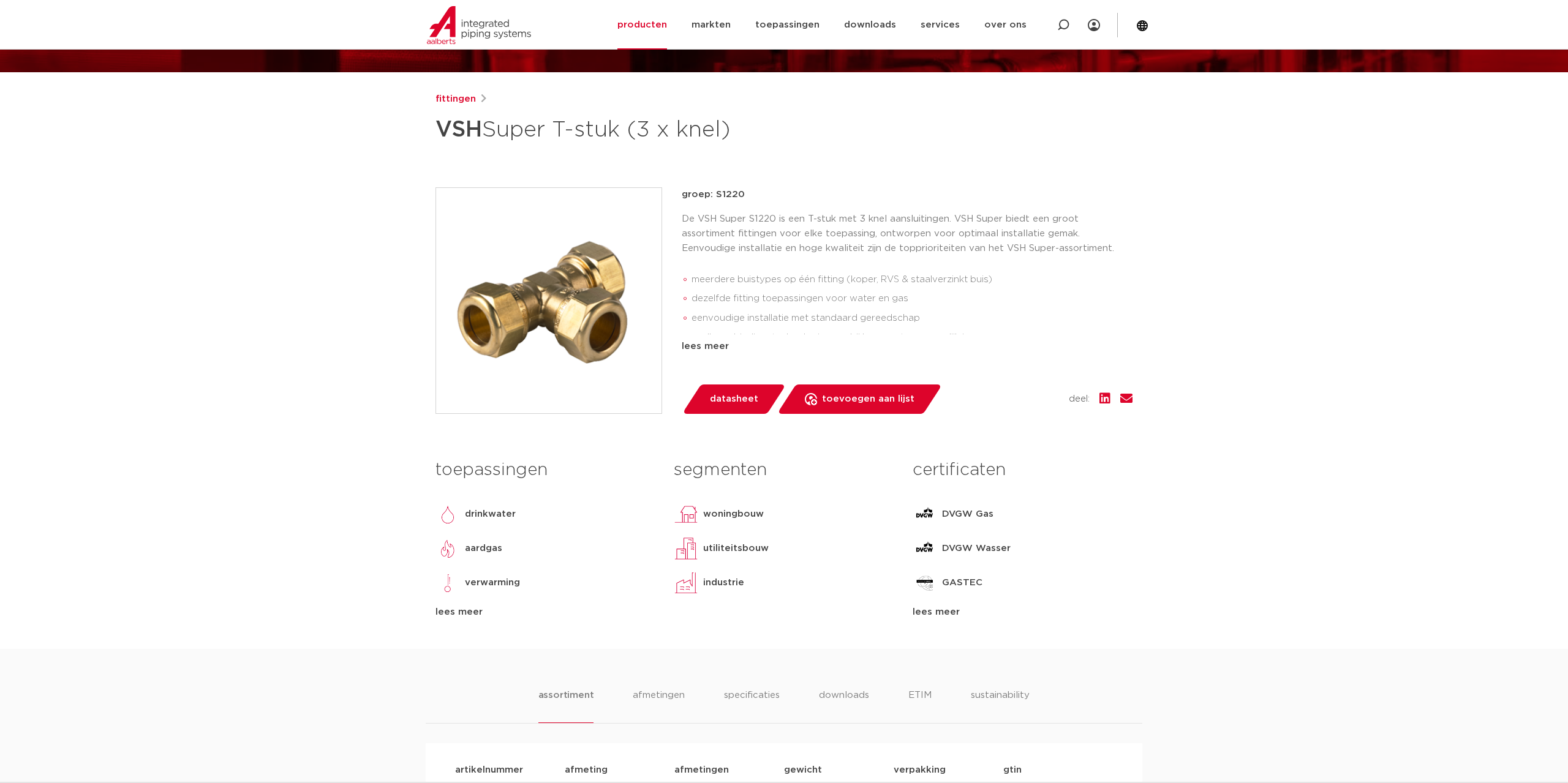
click at [946, 612] on div "lees meer" at bounding box center [1023, 612] width 220 height 15
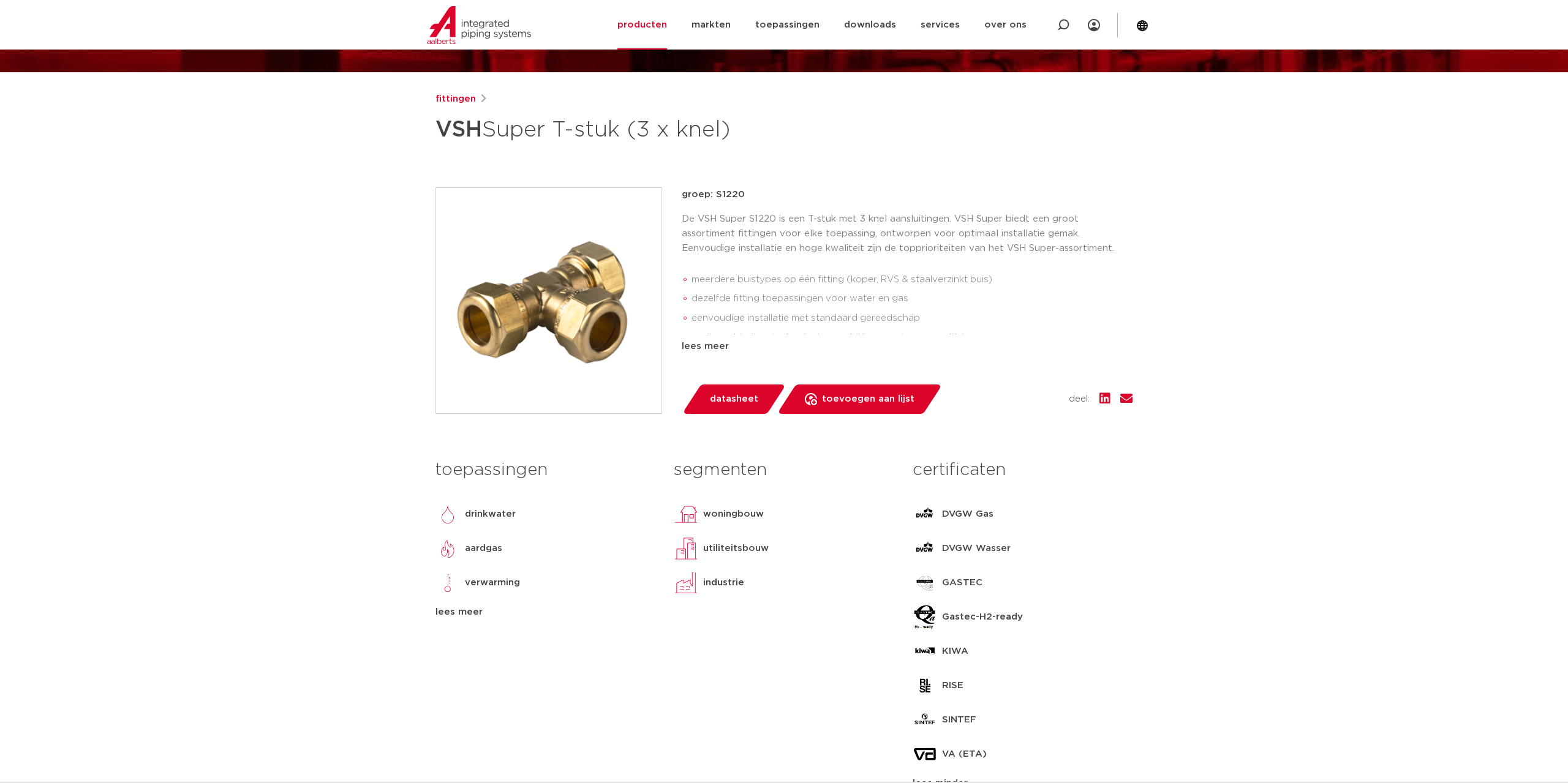
click at [454, 610] on div "lees meer" at bounding box center [545, 612] width 220 height 15
click at [707, 348] on div "lees meer" at bounding box center [907, 347] width 451 height 15
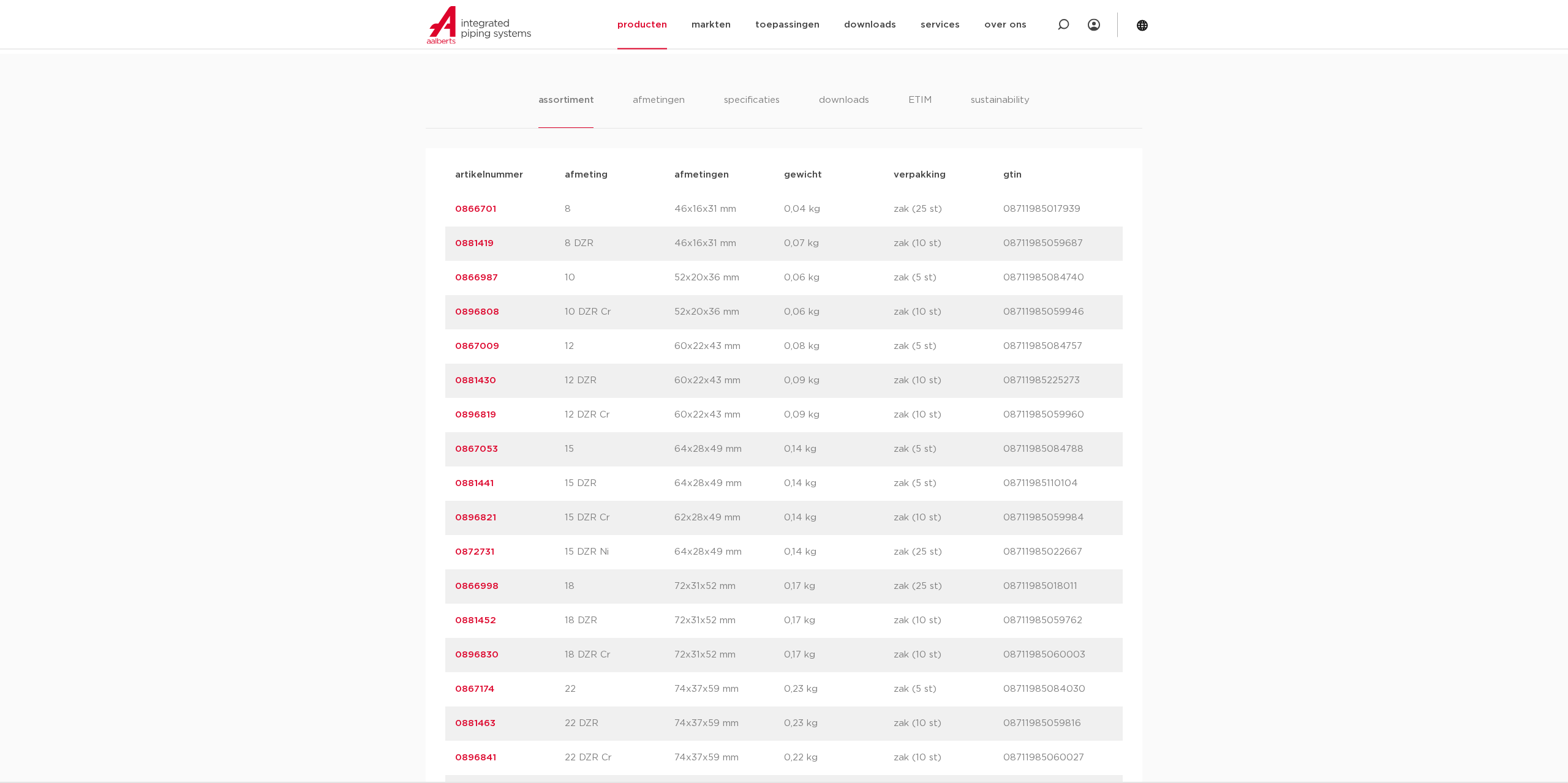
scroll to position [936, 0]
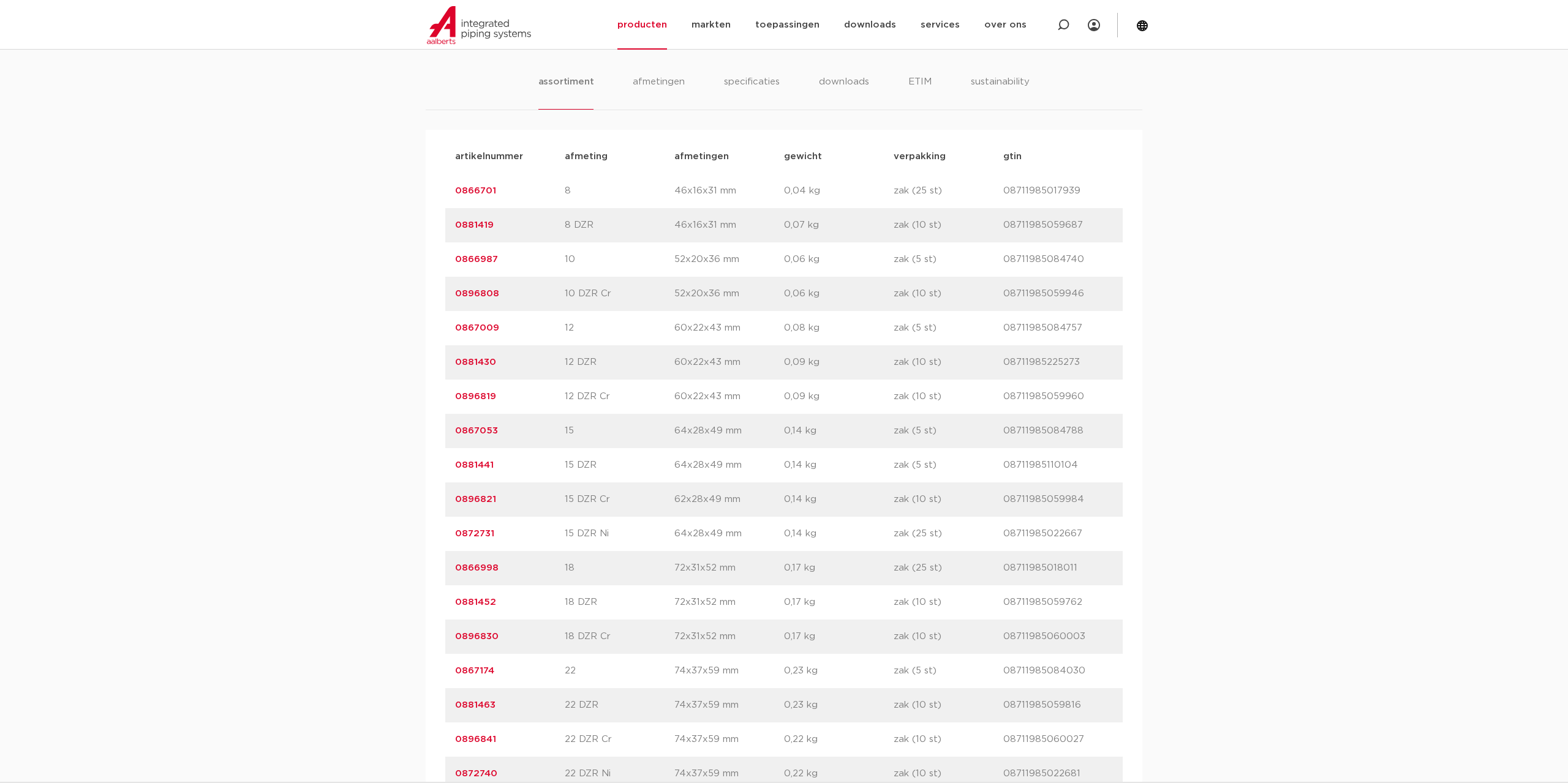
click at [472, 434] on link "0867053" at bounding box center [476, 430] width 43 height 9
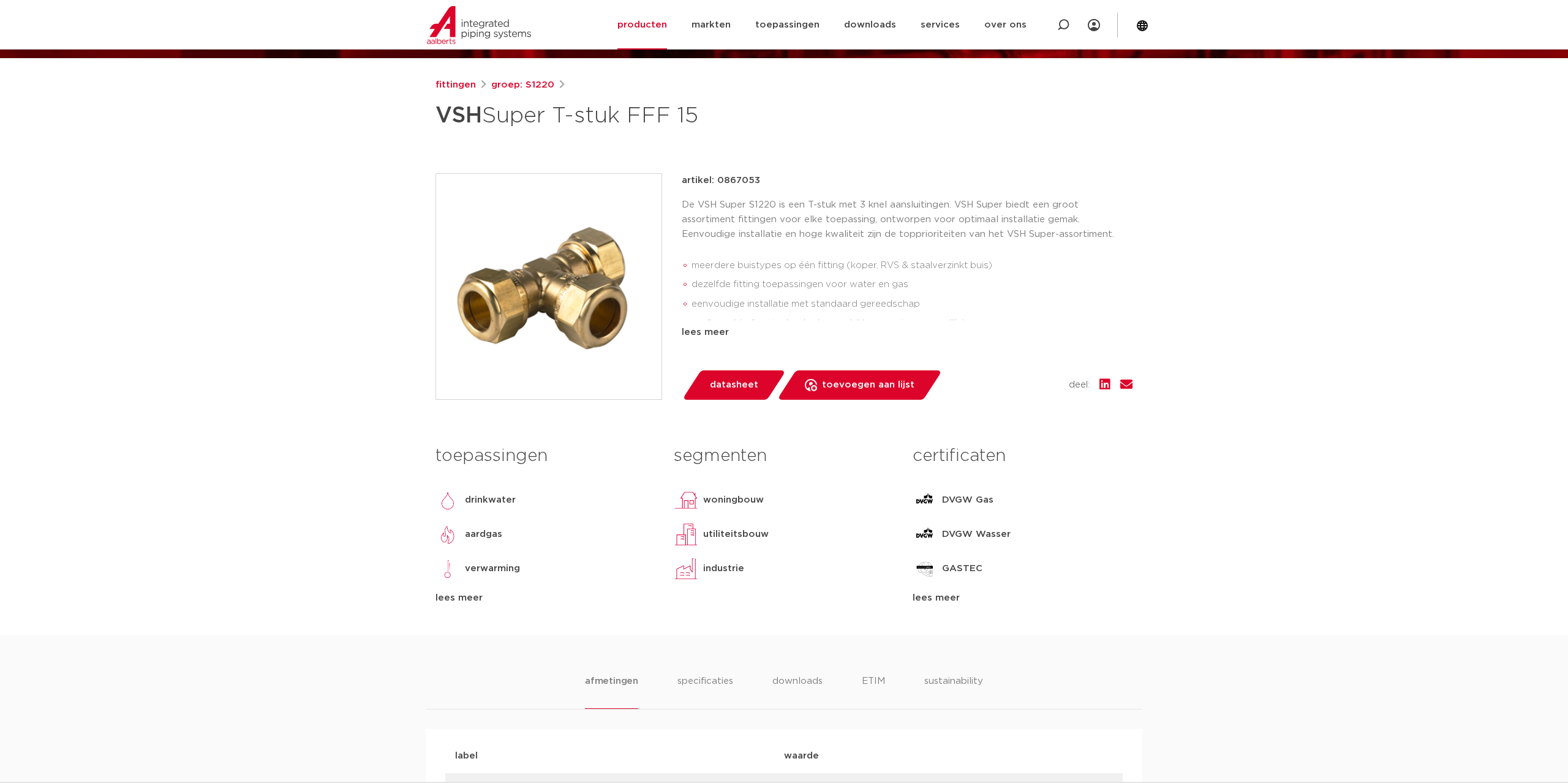
scroll to position [187, 0]
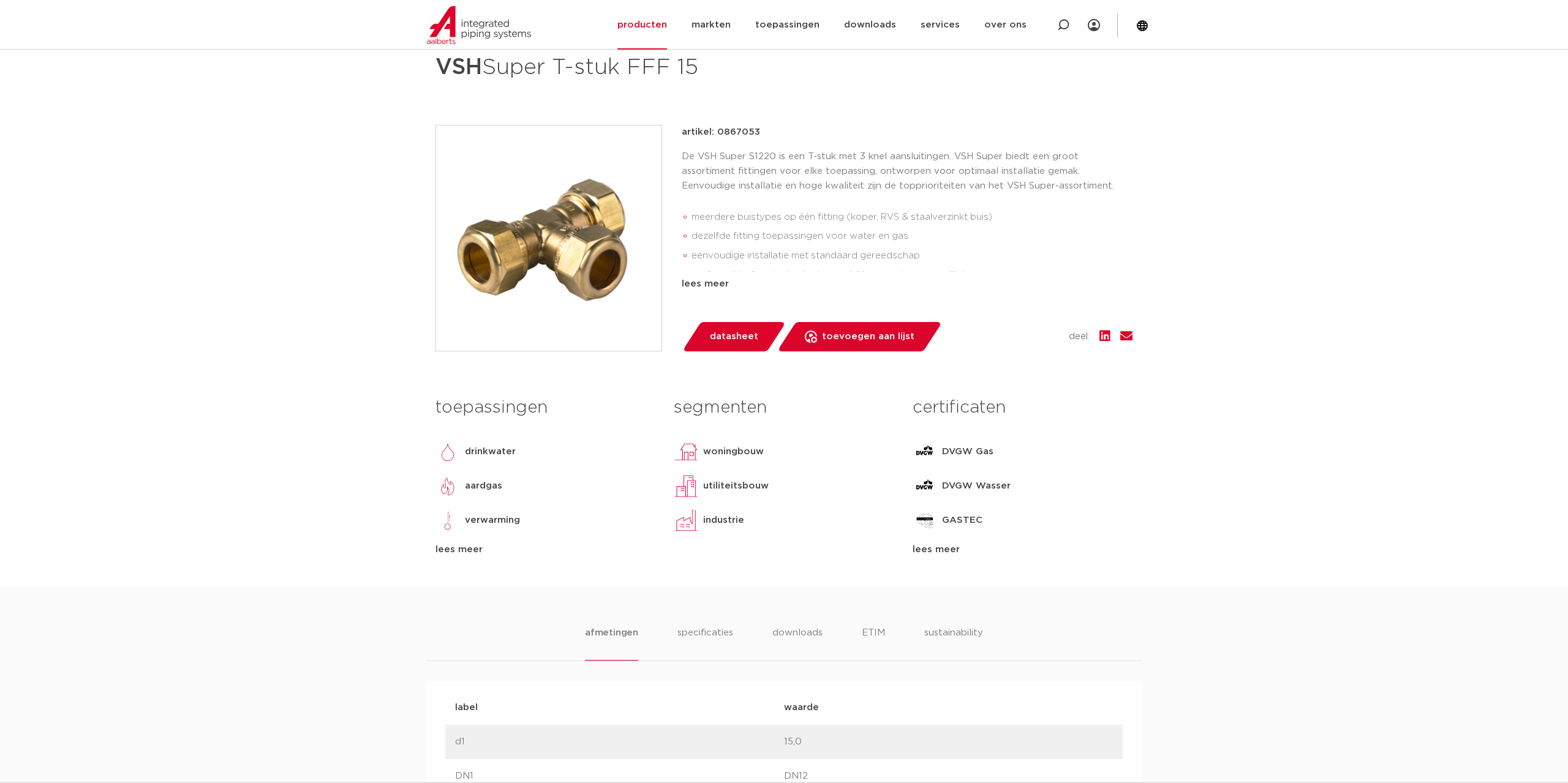
click at [945, 549] on div "lees meer" at bounding box center [1023, 550] width 220 height 15
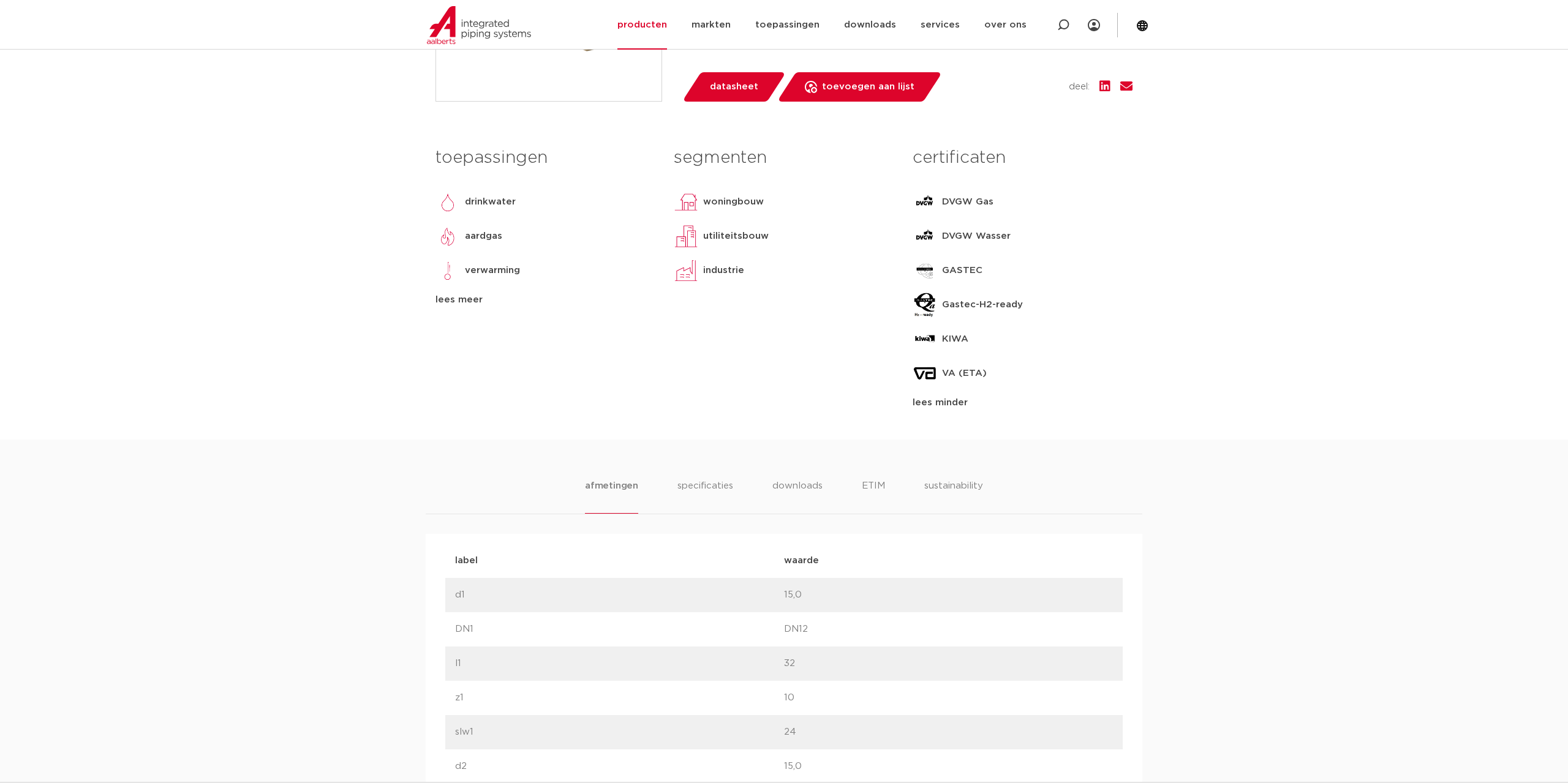
scroll to position [499, 0]
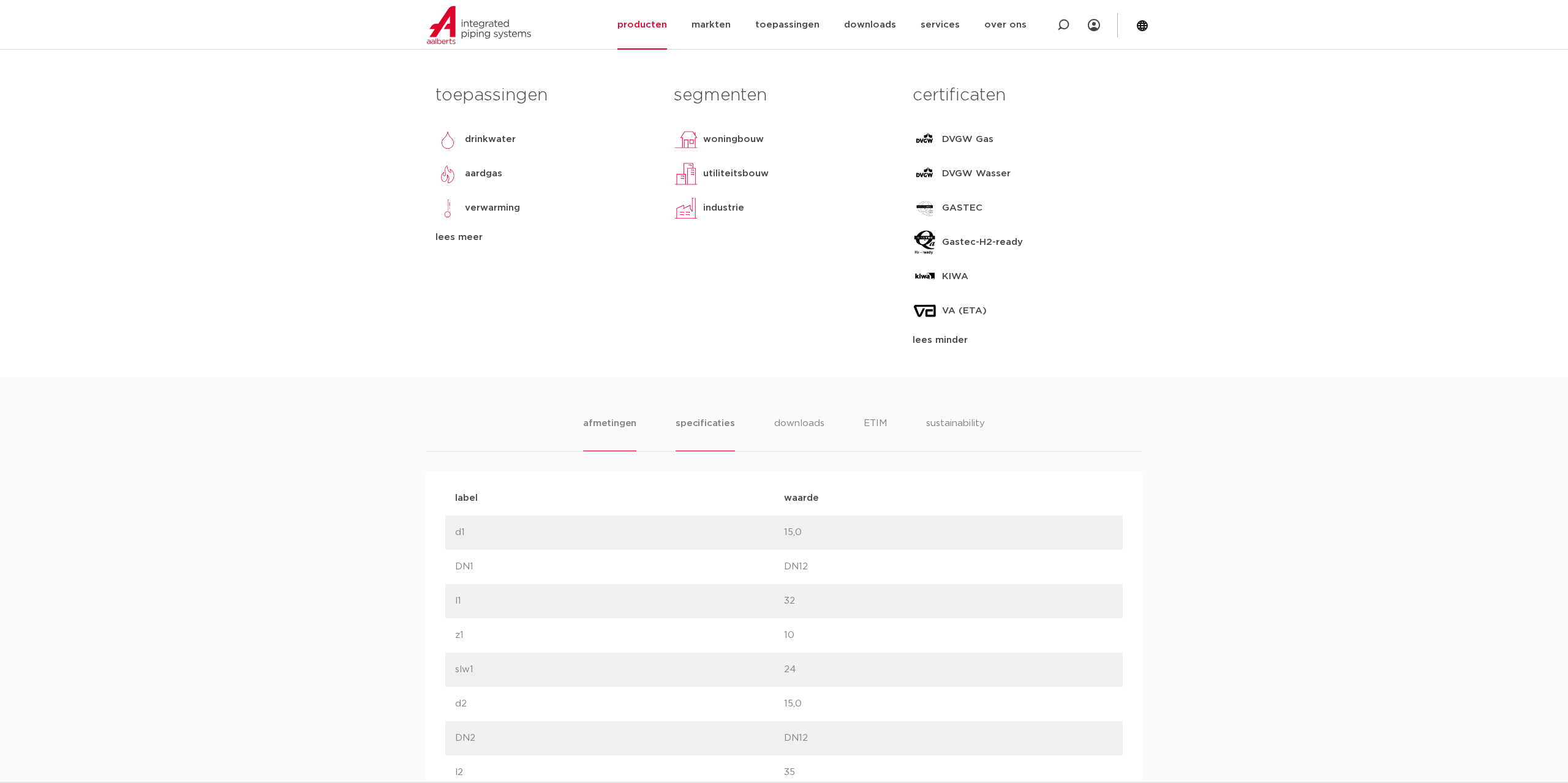
click at [707, 426] on li "specificaties" at bounding box center [705, 434] width 59 height 35
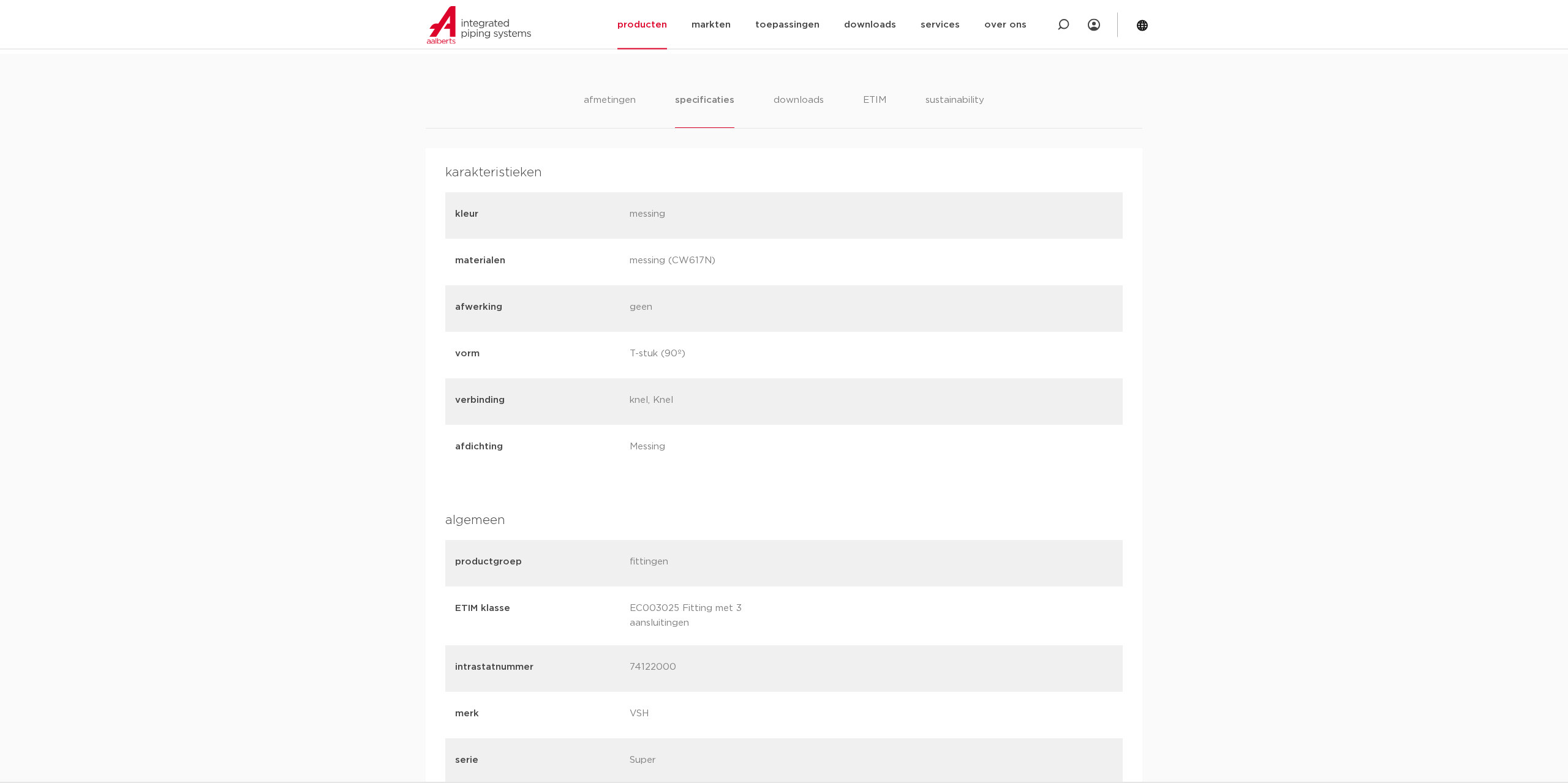
scroll to position [749, 0]
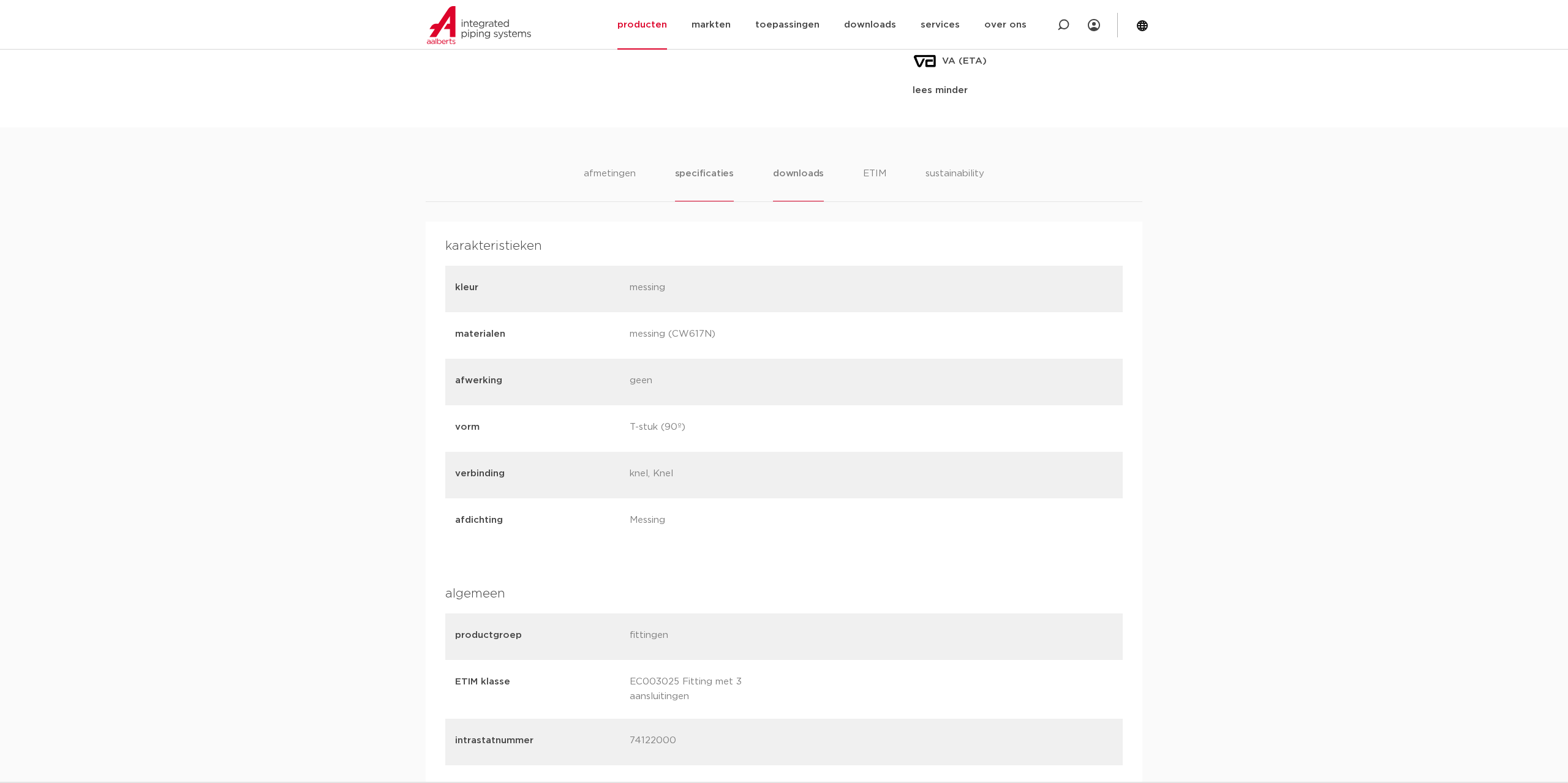
click at [799, 172] on li "downloads" at bounding box center [798, 184] width 51 height 35
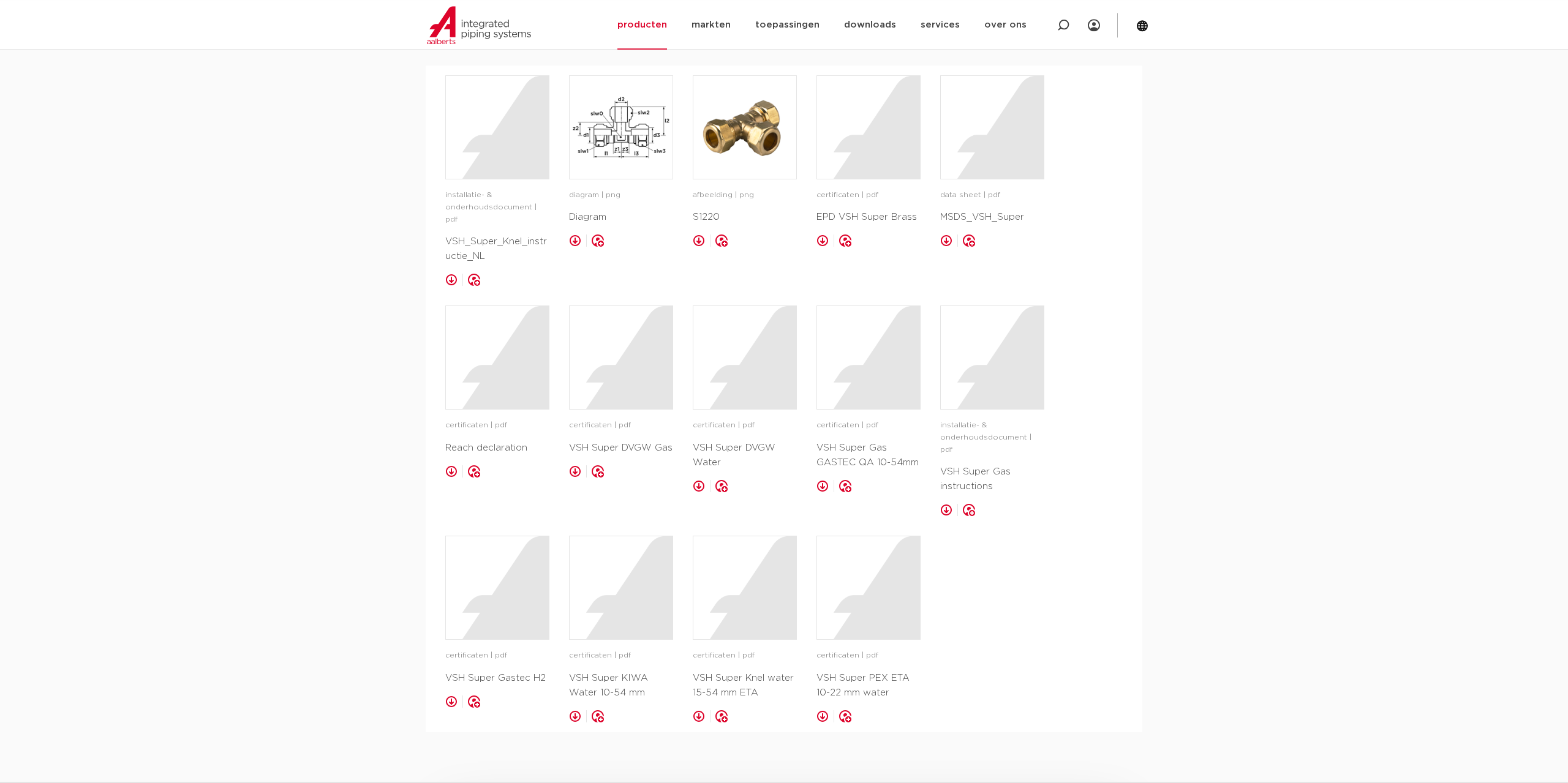
scroll to position [936, 0]
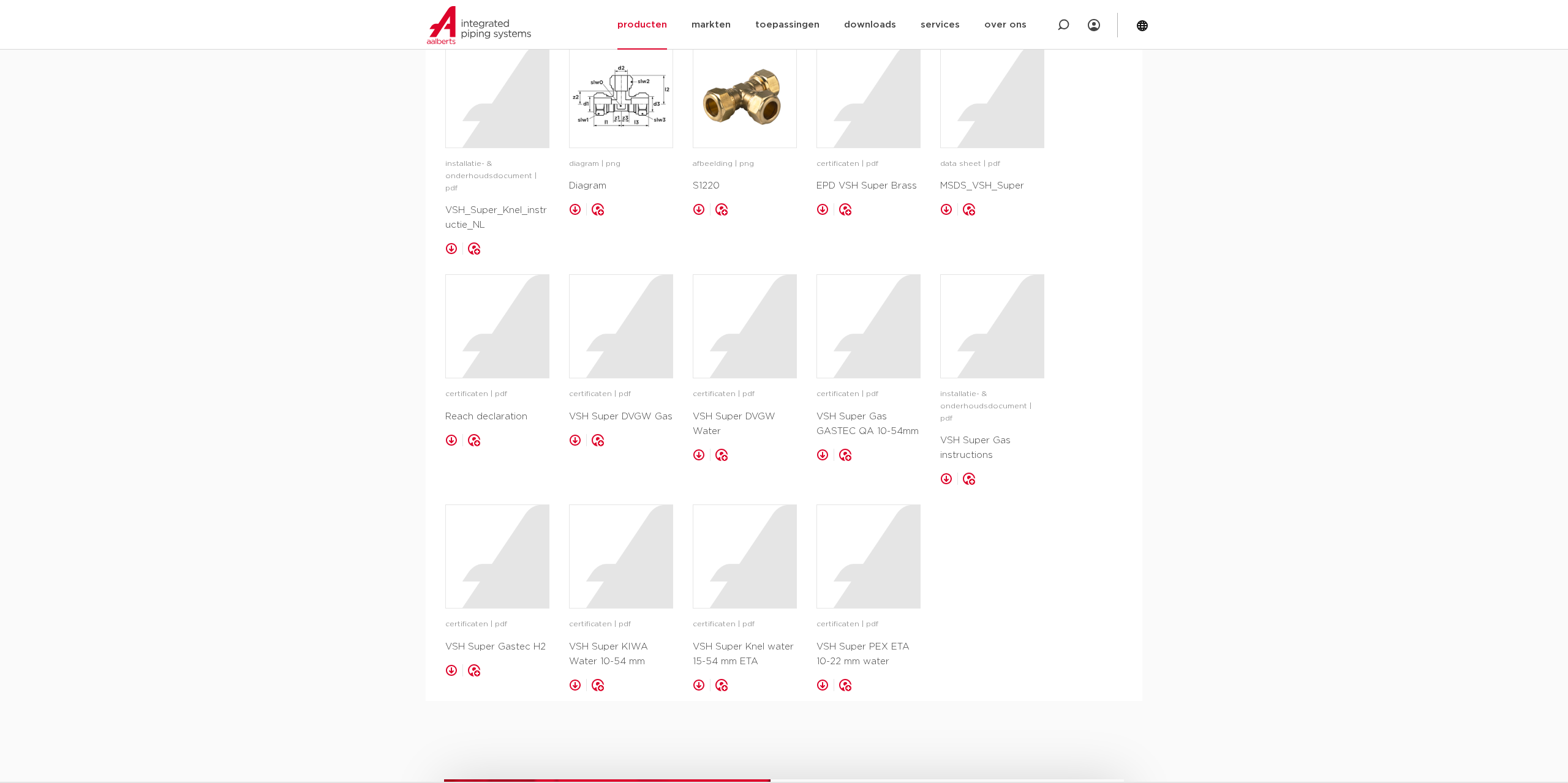
click at [610, 585] on div "certificaten | pdf VSH Super KIWA Water 10-54 mm opslaan in my IPS" at bounding box center [621, 597] width 104 height 186
click at [609, 554] on div at bounding box center [620, 556] width 103 height 102
